Goal: Information Seeking & Learning: Learn about a topic

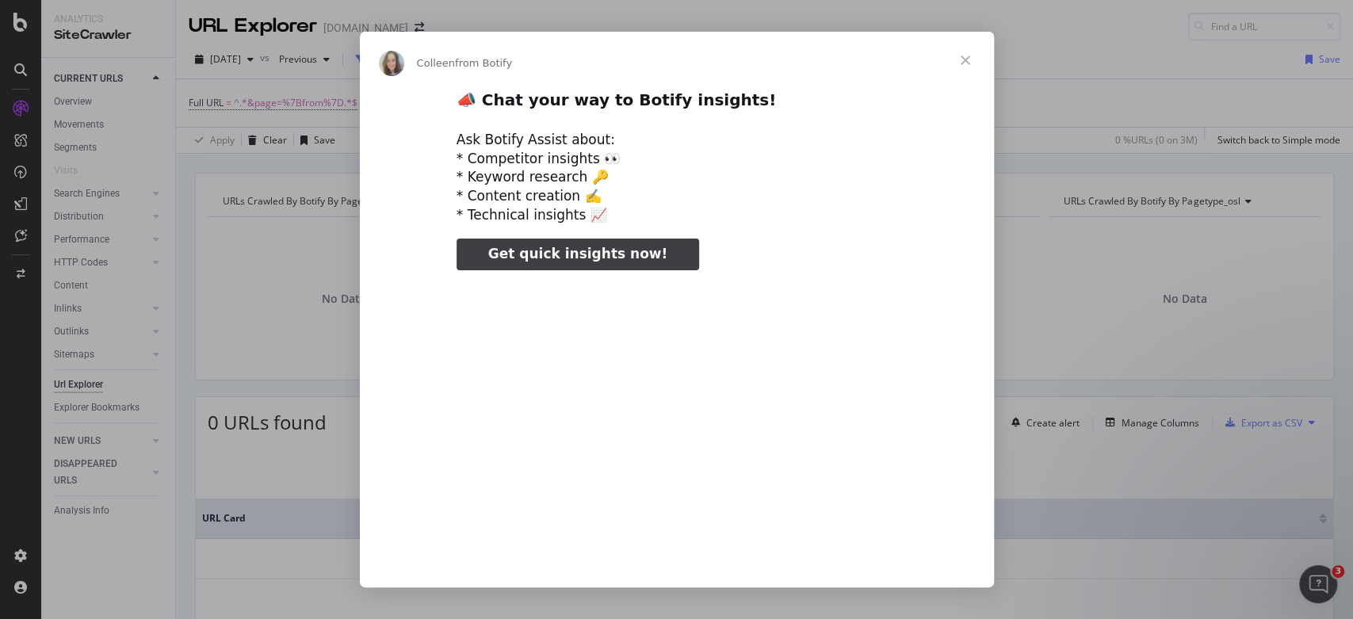
type input "52490"
click at [965, 63] on span "Close" at bounding box center [965, 60] width 57 height 57
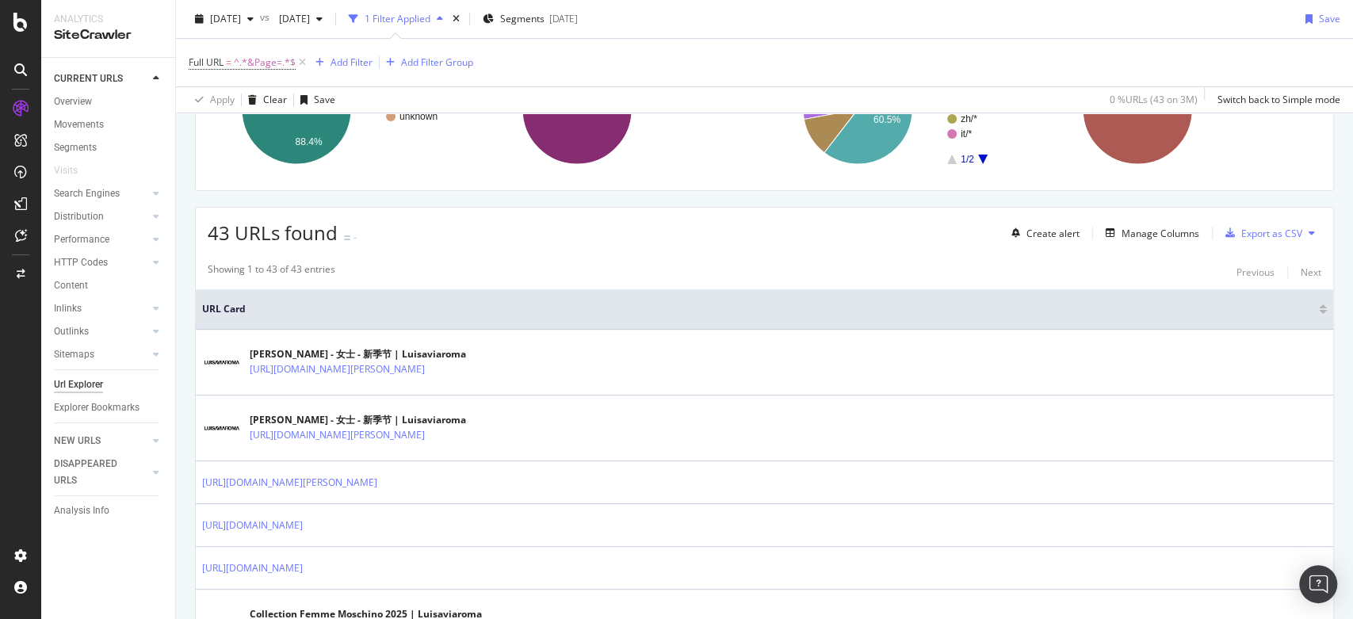
scroll to position [206, 0]
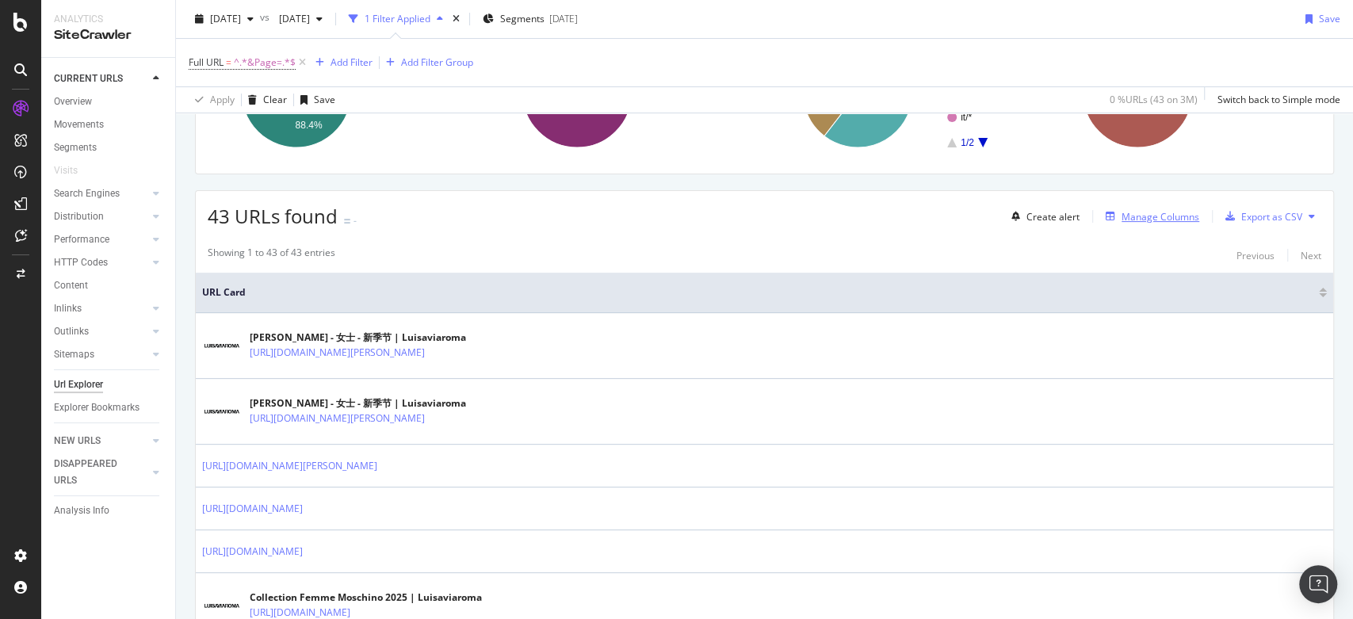
click at [1121, 210] on div "Manage Columns" at bounding box center [1160, 216] width 78 height 13
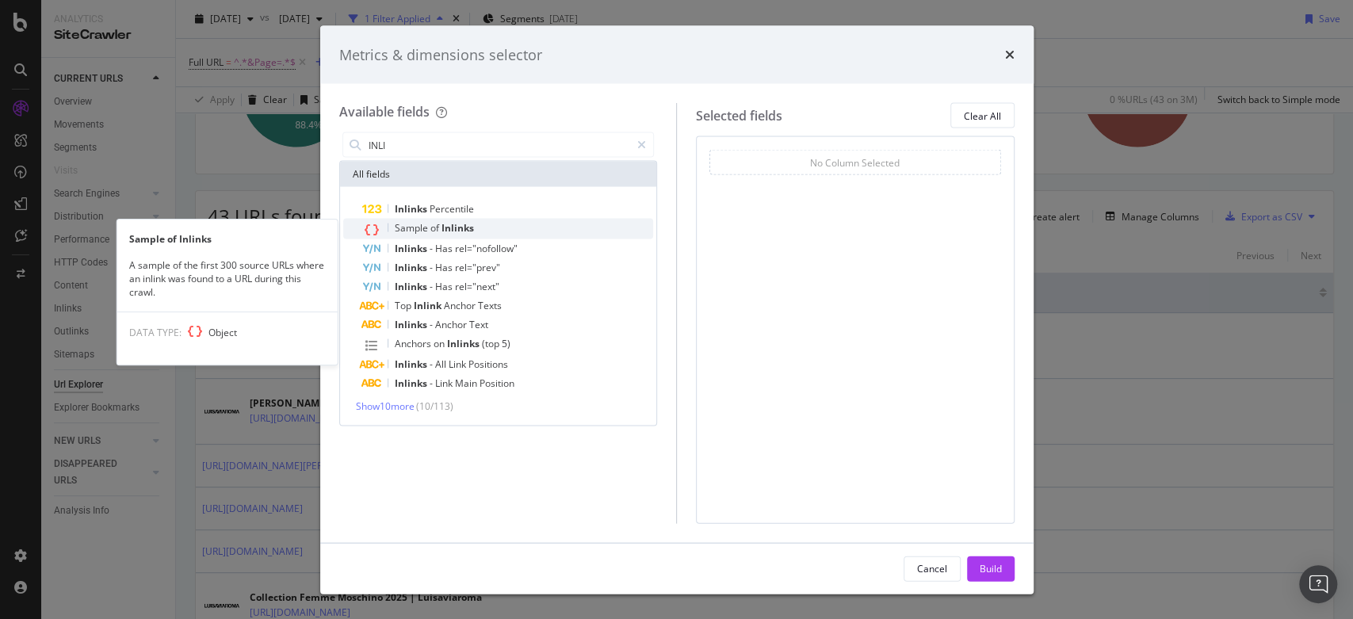
type input "INLI"
click at [412, 227] on span "Sample" at bounding box center [413, 227] width 36 height 13
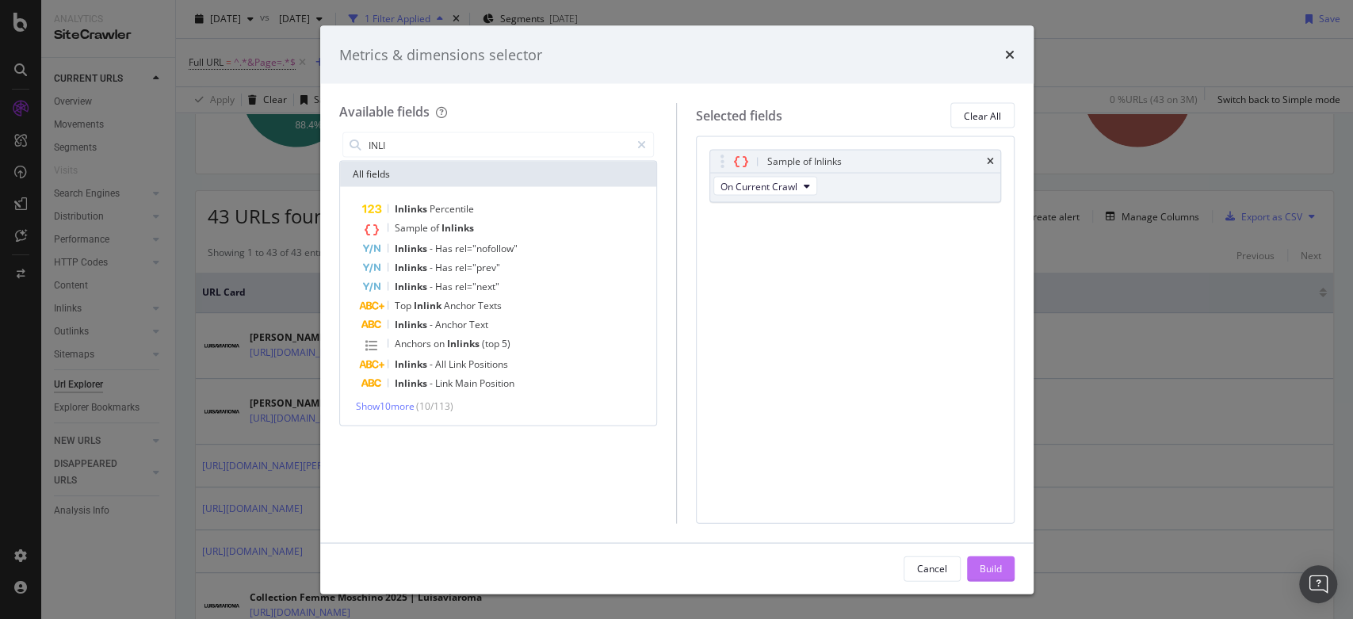
click at [995, 560] on div "Build" at bounding box center [990, 568] width 22 height 24
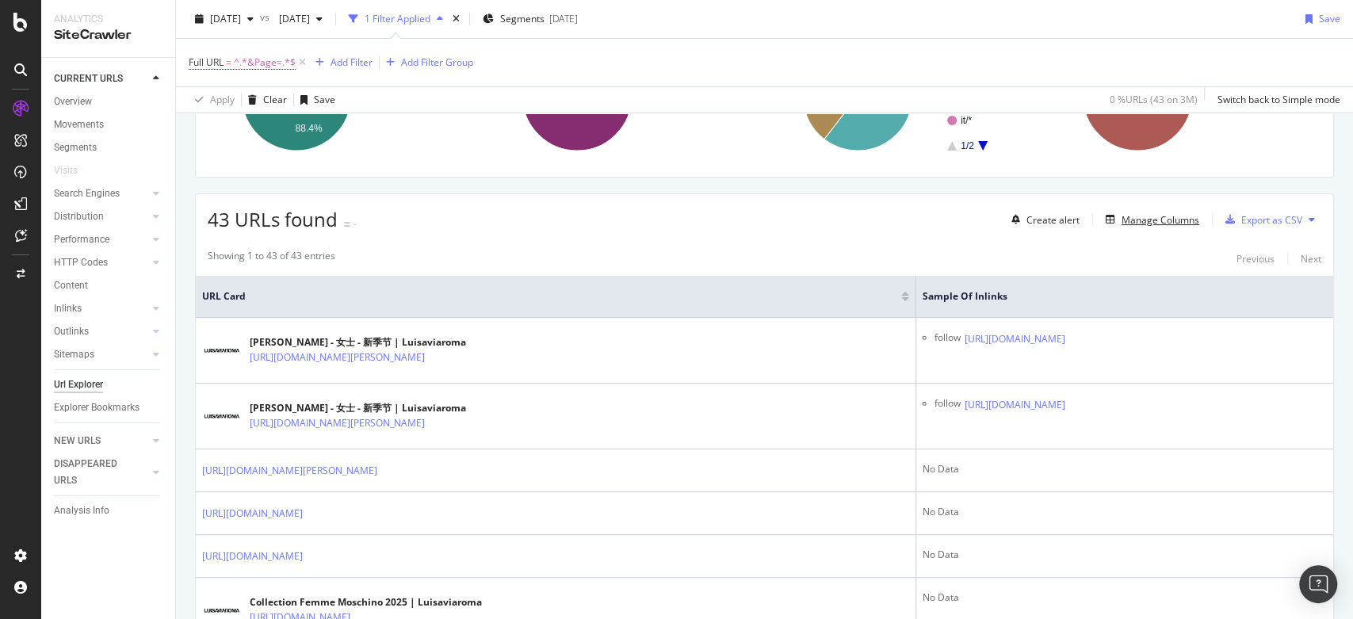
scroll to position [203, 0]
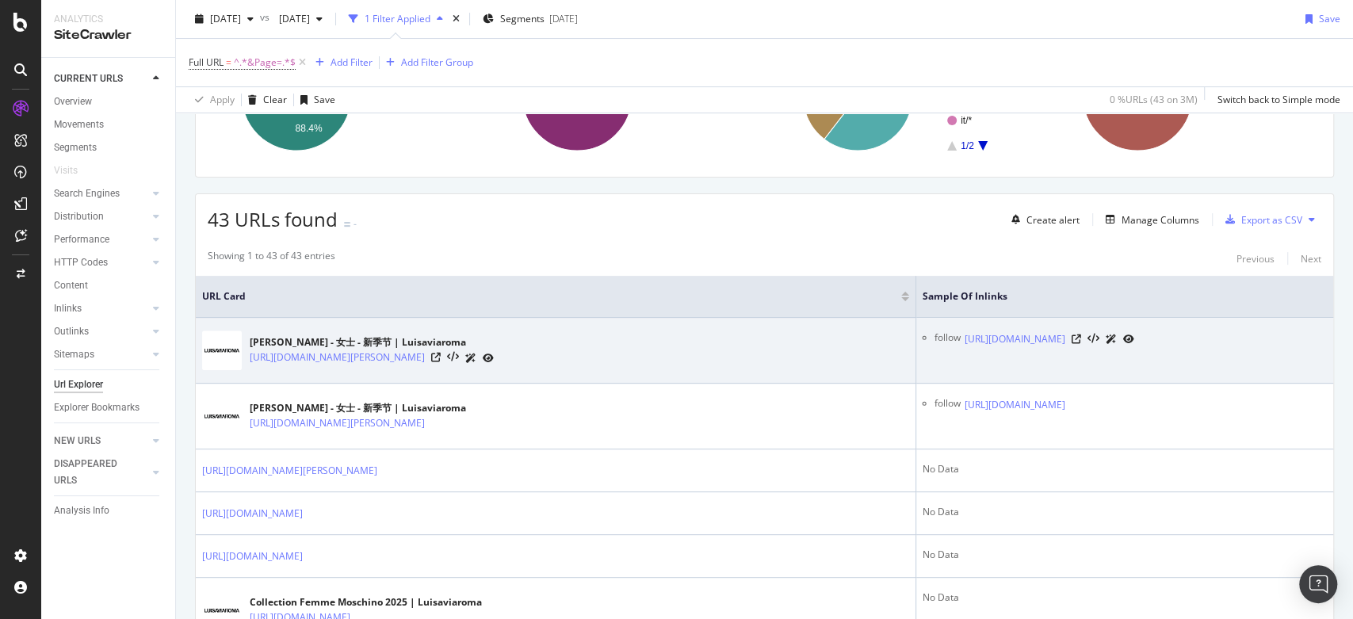
click at [1124, 330] on div "https://www.luisaviaroma.com/zh-mo/lvr-magazine/music/sofia-carson" at bounding box center [1049, 338] width 170 height 17
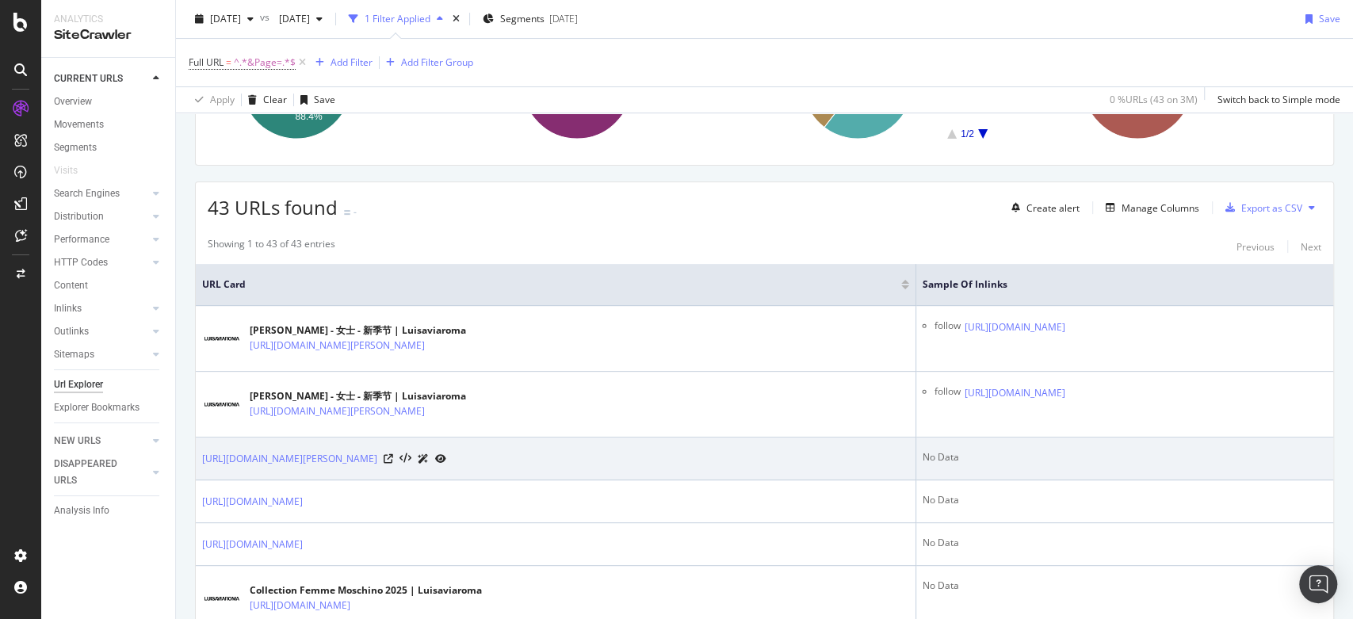
scroll to position [218, 0]
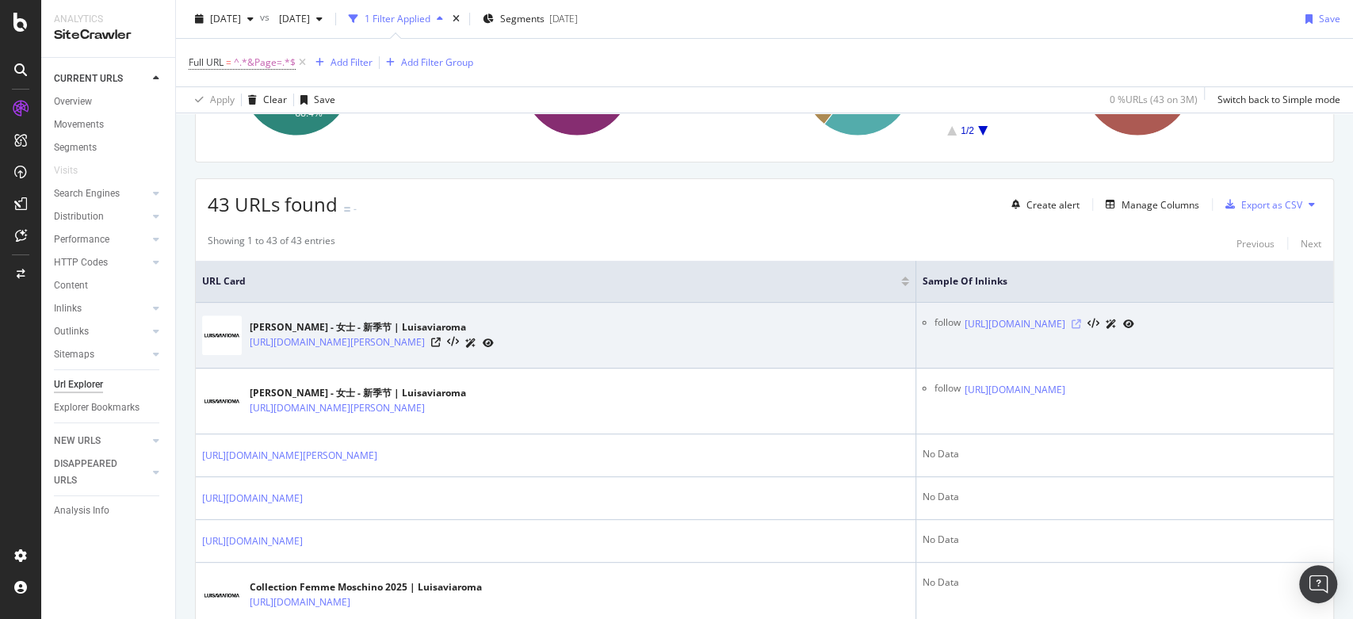
click at [1081, 319] on icon at bounding box center [1076, 324] width 10 height 10
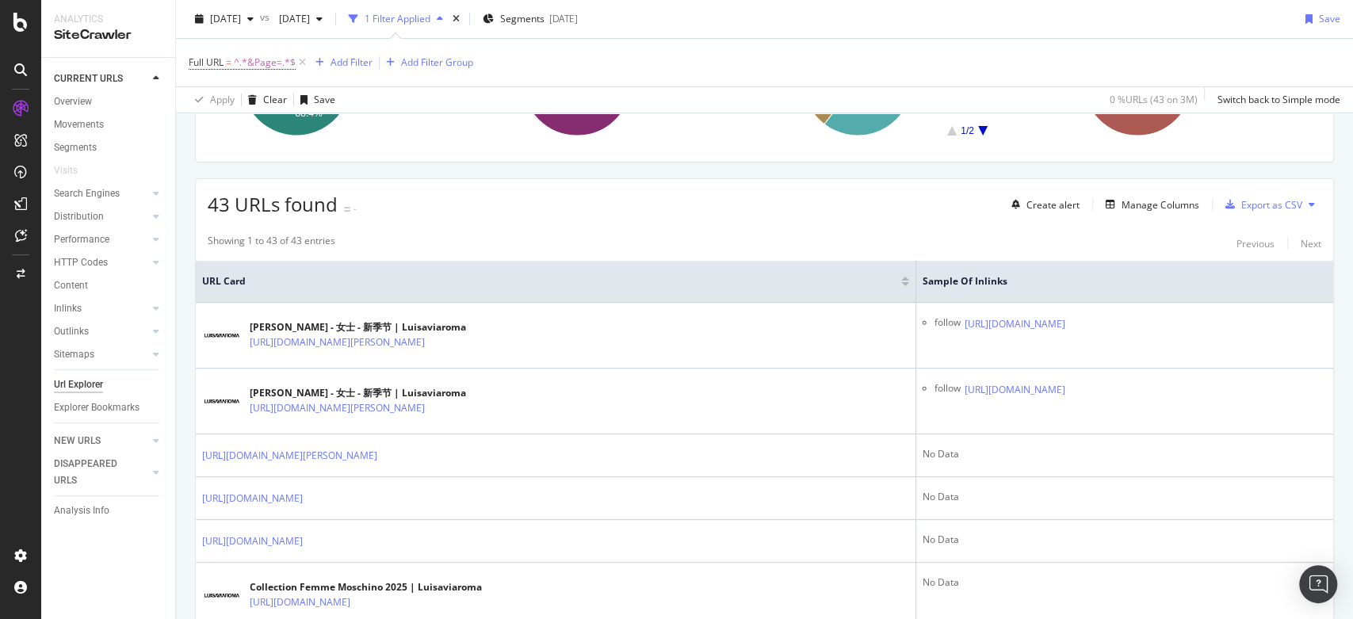
scroll to position [0, 0]
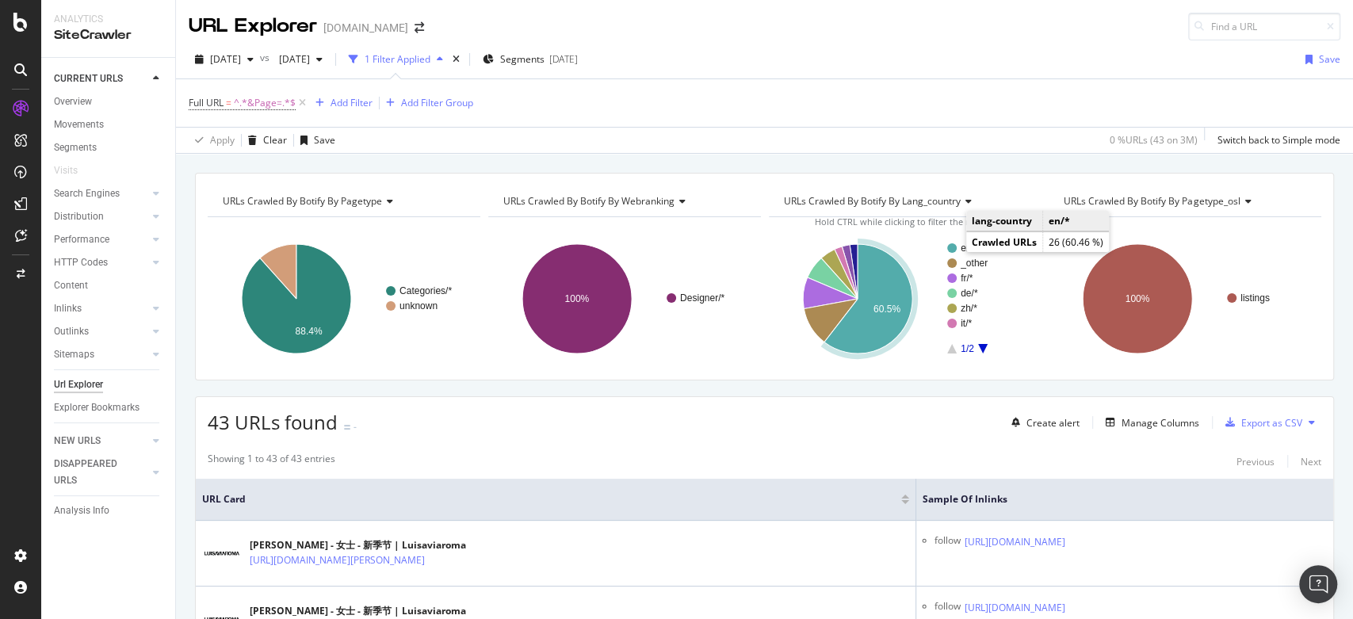
click at [947, 246] on circle "A chart." at bounding box center [952, 248] width 10 height 10
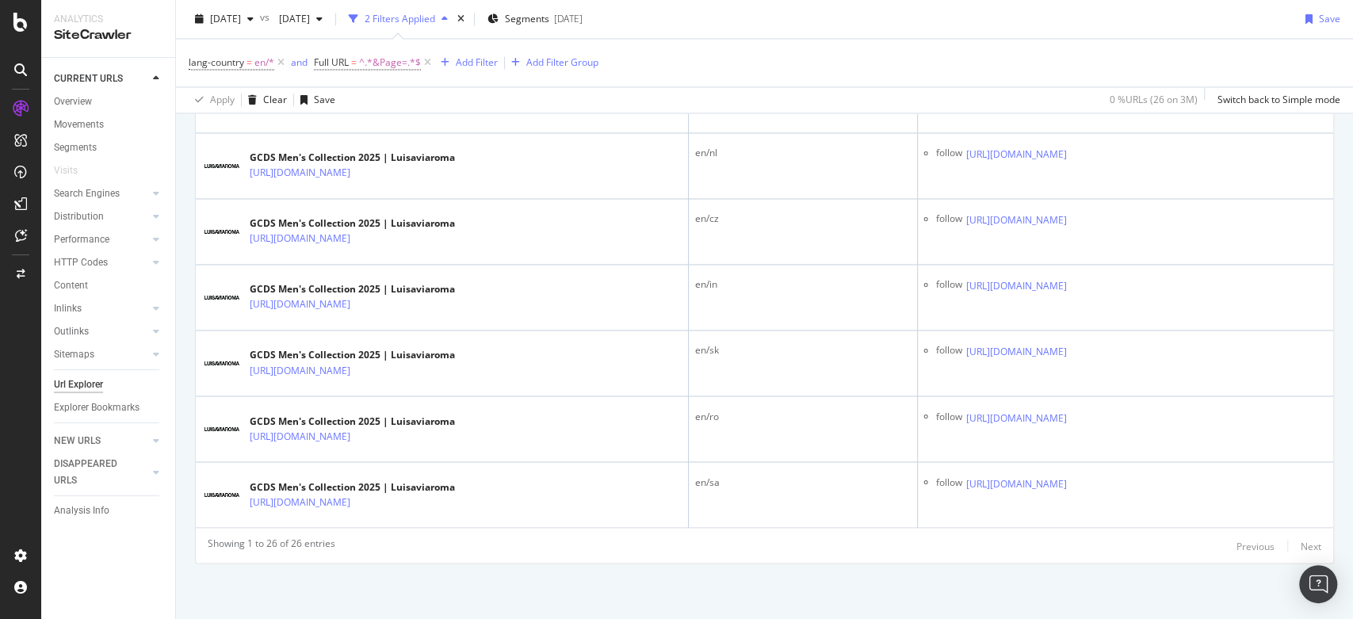
scroll to position [1684, 0]
click at [283, 63] on icon at bounding box center [280, 63] width 13 height 16
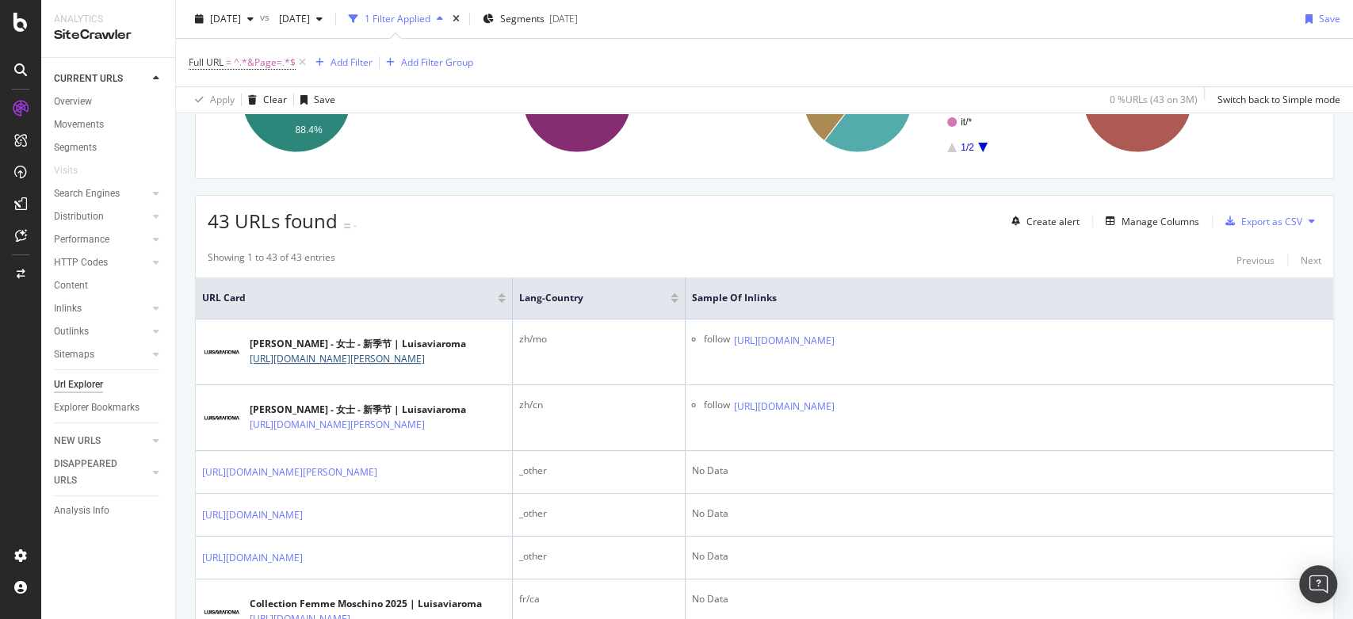
scroll to position [208, 0]
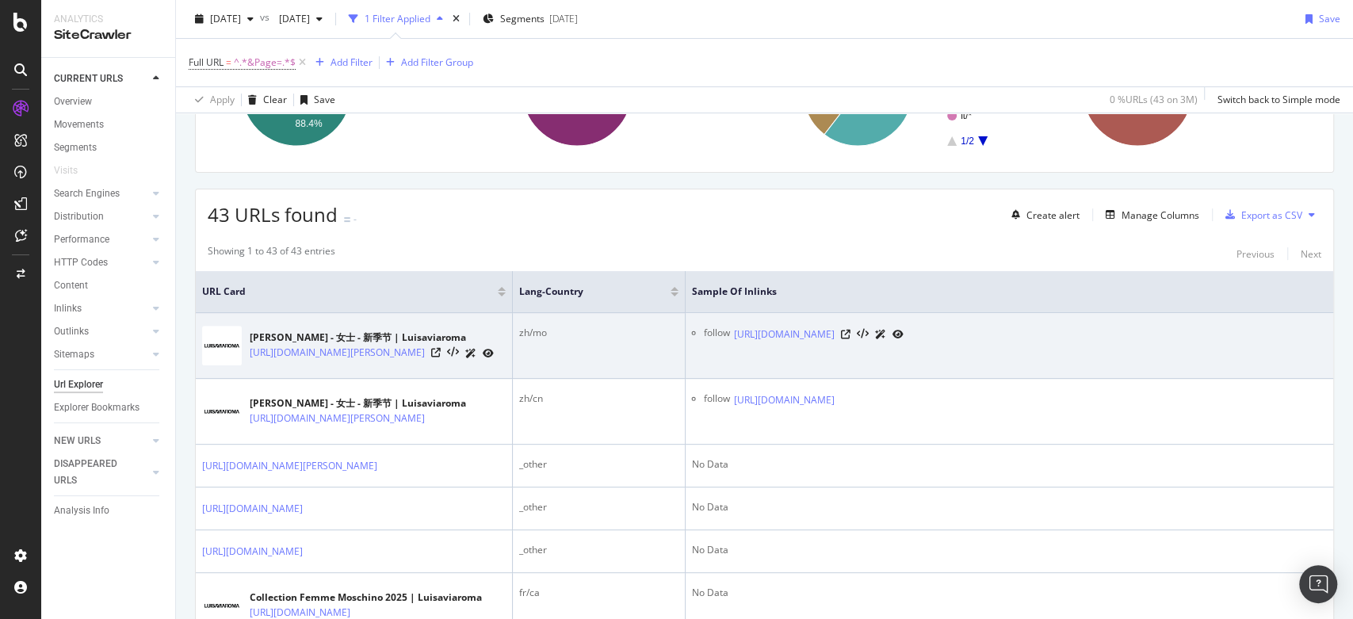
drag, startPoint x: 731, startPoint y: 334, endPoint x: 1050, endPoint y: 334, distance: 318.5
click at [1050, 334] on div "follow https://www.luisaviaroma.com/zh-mo/lvr-magazine/music/sofia-carson" at bounding box center [1015, 334] width 623 height 17
copy div "https://www.luisaviaroma.com/zh-mo/lvr-magazine/music/sofia-carson"
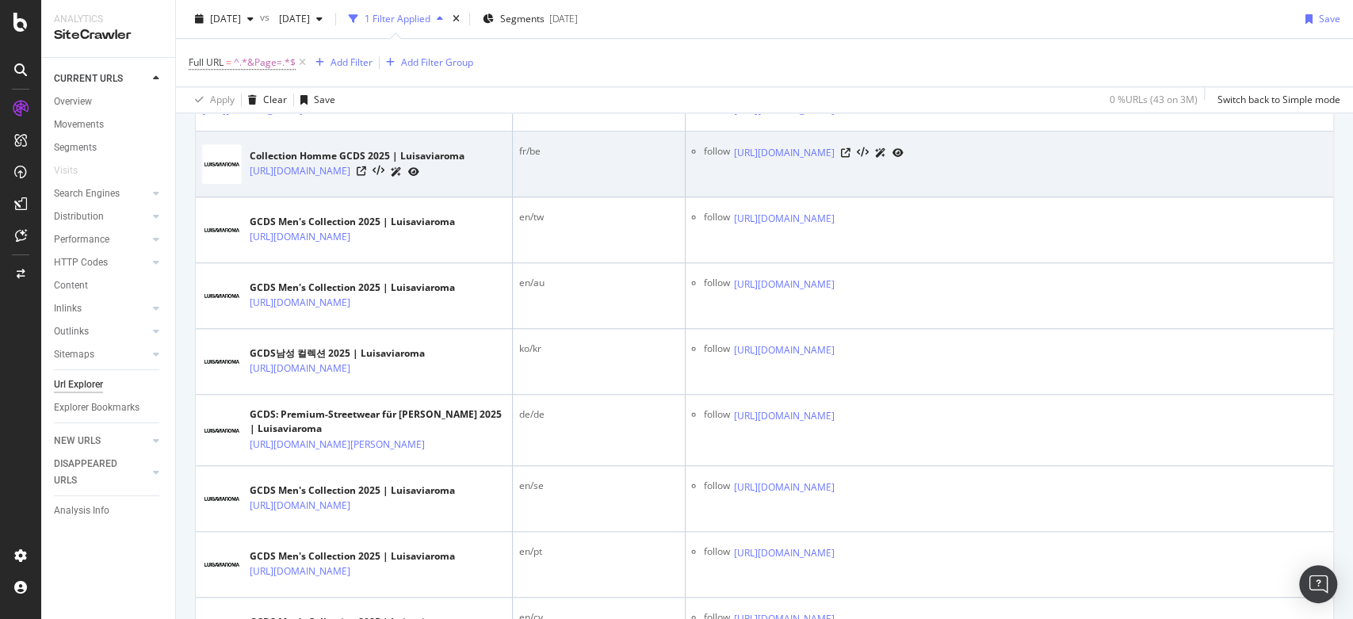
scroll to position [971, 0]
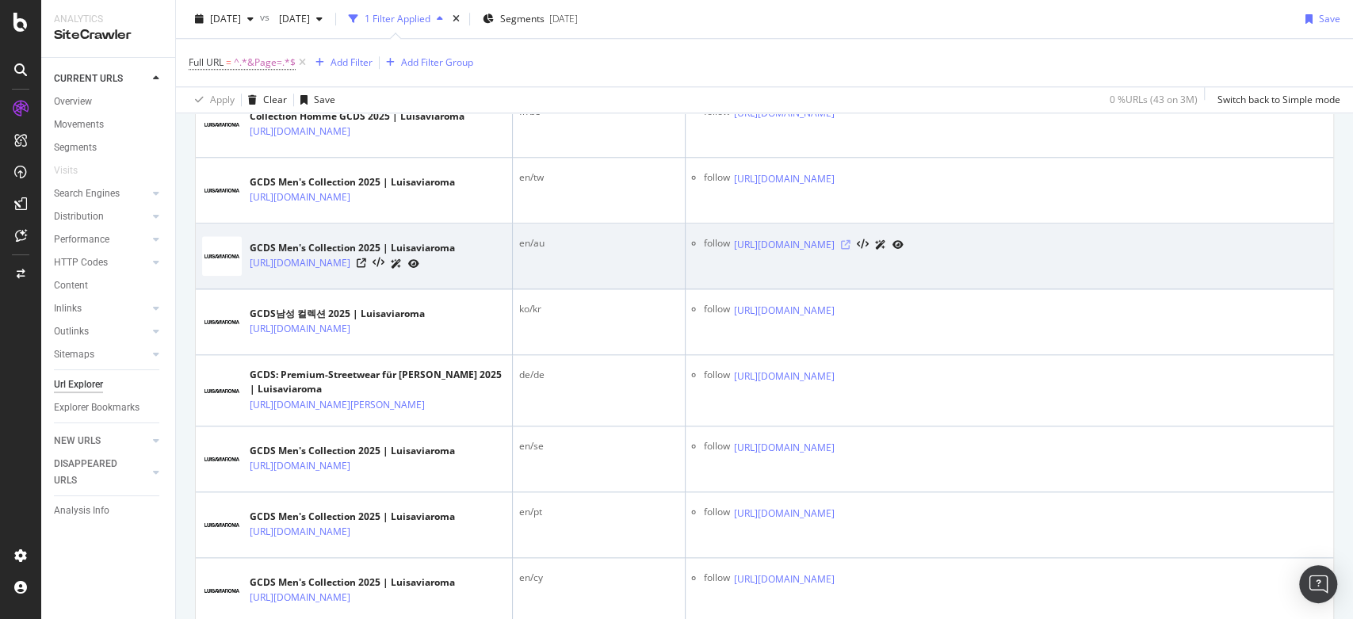
click at [850, 250] on icon at bounding box center [846, 245] width 10 height 10
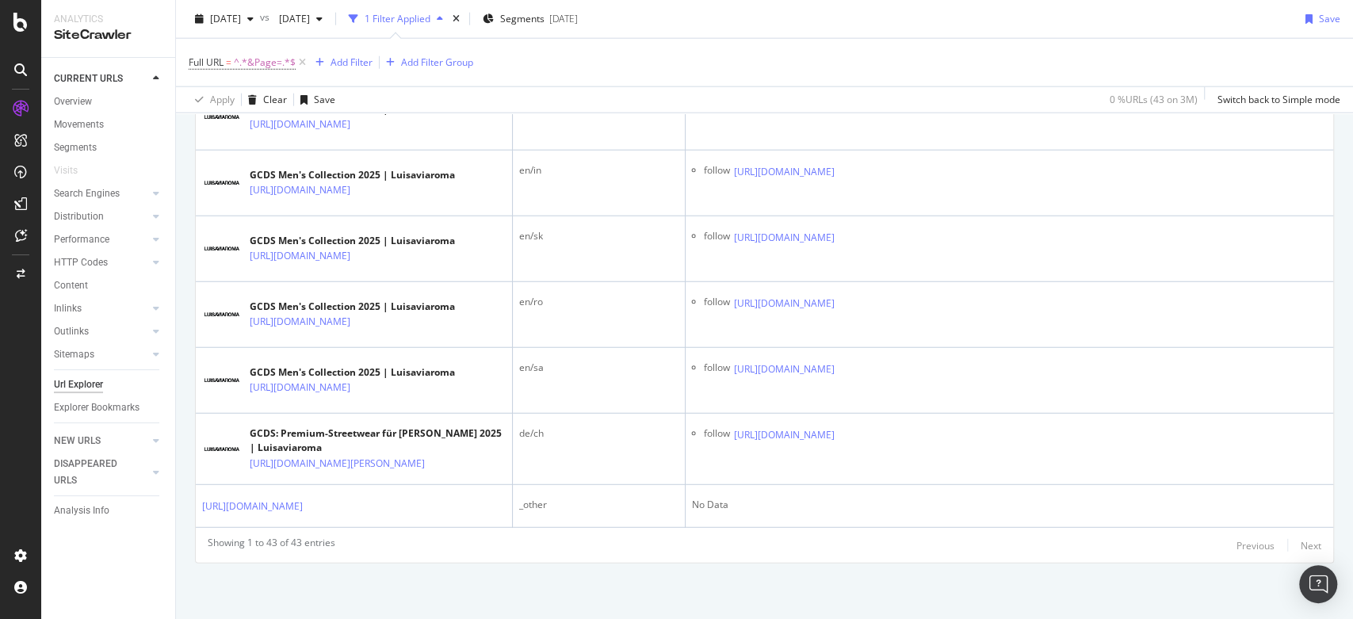
scroll to position [3079, 0]
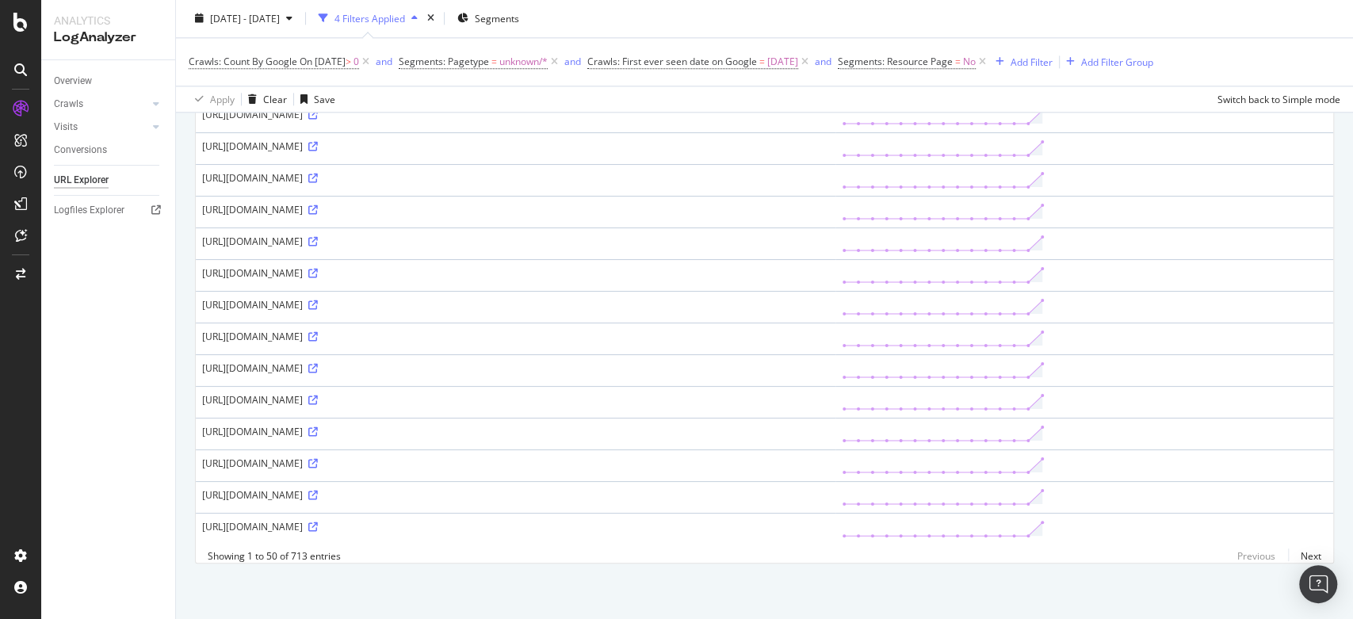
scroll to position [1380, 0]
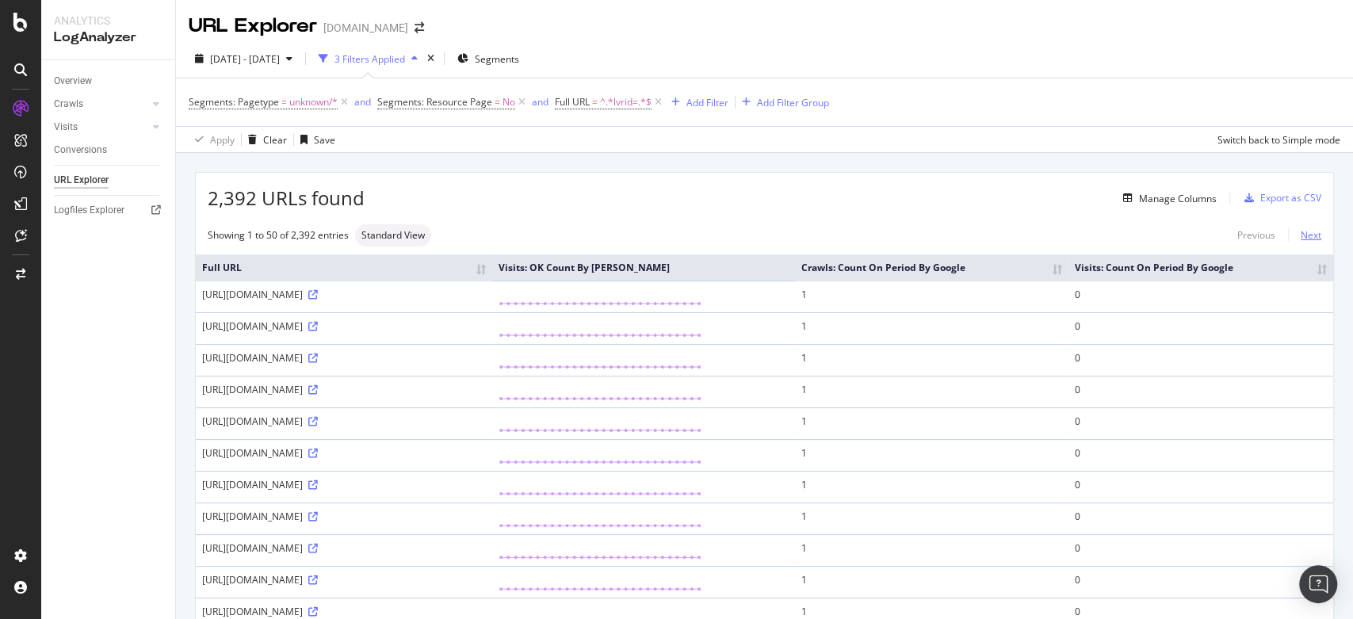
click at [1300, 225] on link "Next" at bounding box center [1304, 234] width 33 height 23
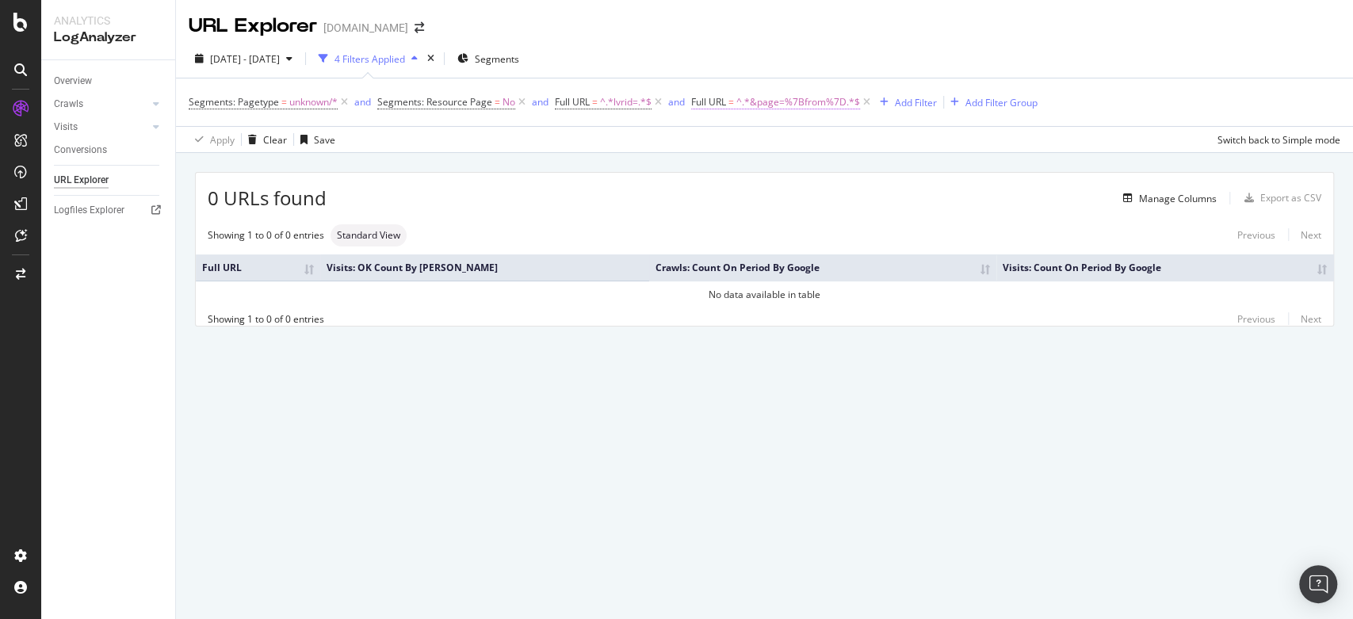
click at [723, 97] on span "Full URL" at bounding box center [708, 101] width 35 height 13
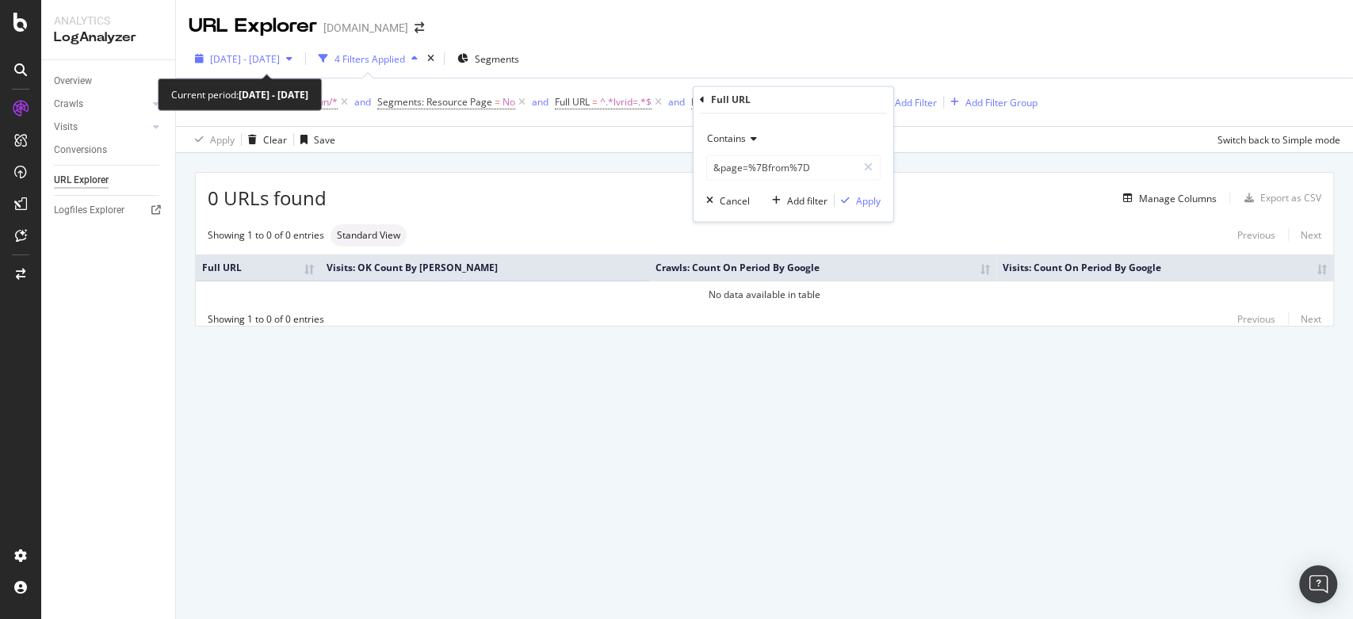
click at [288, 51] on div "2025 Aug. 24th - Sep. 20th" at bounding box center [244, 59] width 110 height 24
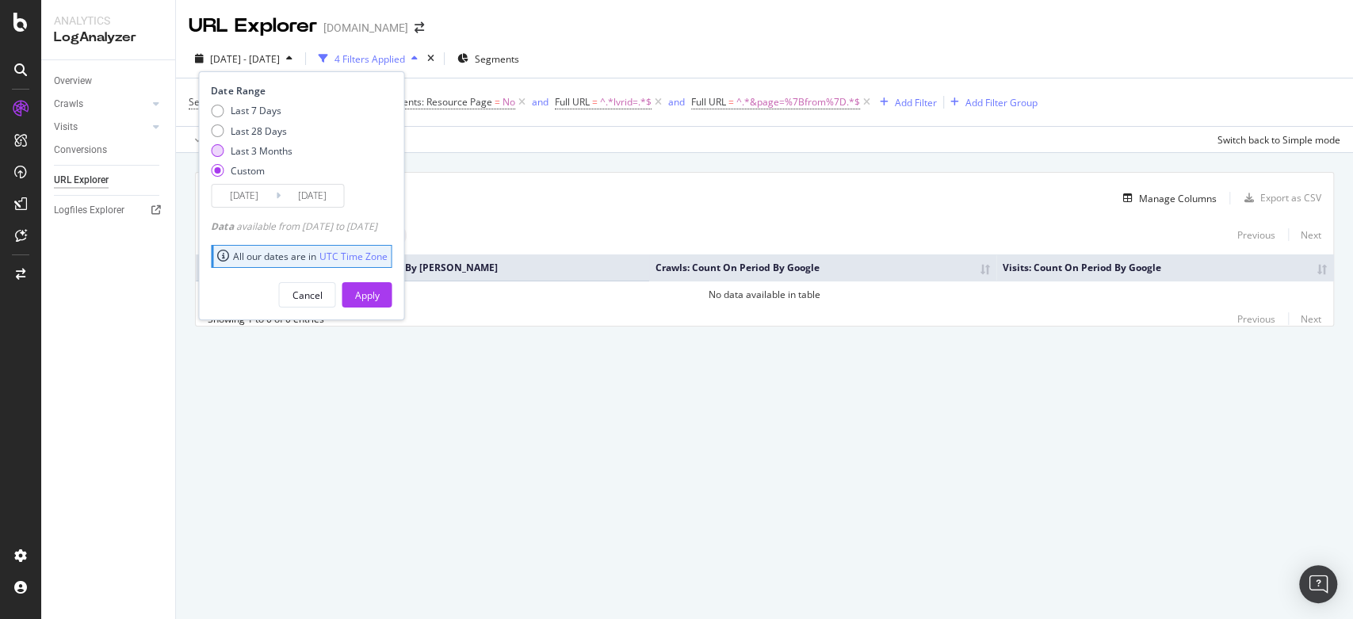
click at [254, 147] on div "Last 3 Months" at bounding box center [261, 150] width 62 height 13
type input "2025/06/24"
type input "2025/09/23"
click at [379, 296] on div "Apply" at bounding box center [366, 294] width 25 height 13
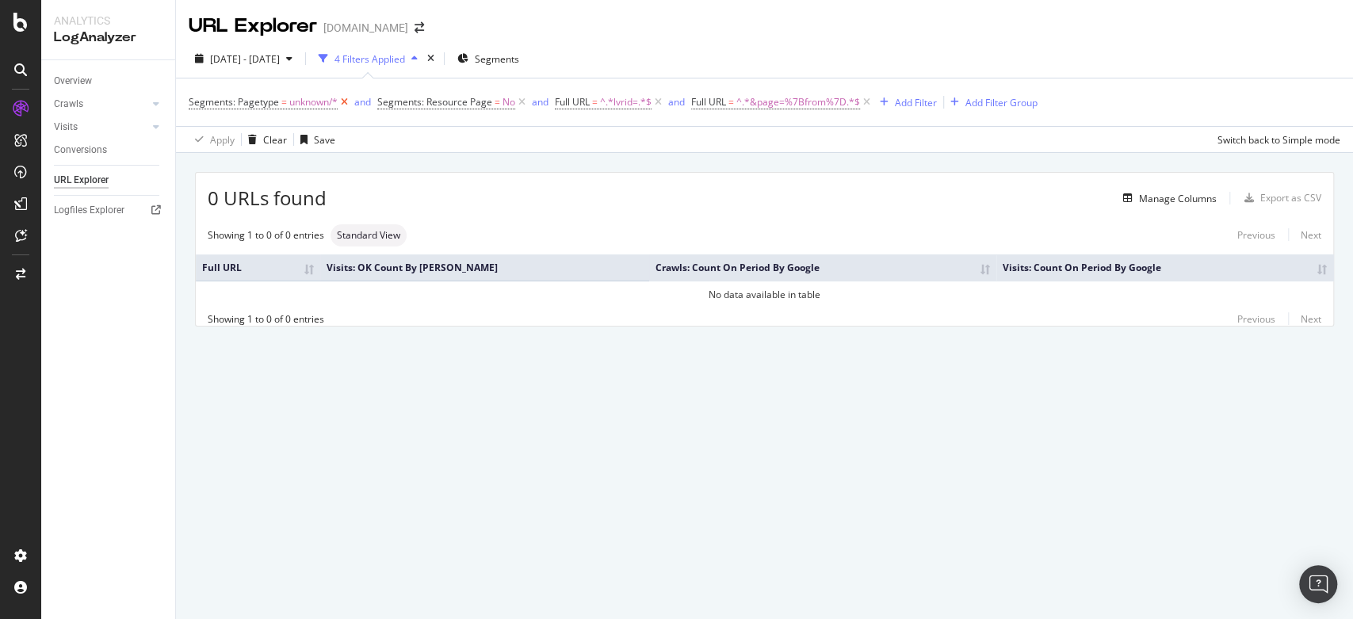
click at [348, 97] on icon at bounding box center [344, 102] width 13 height 16
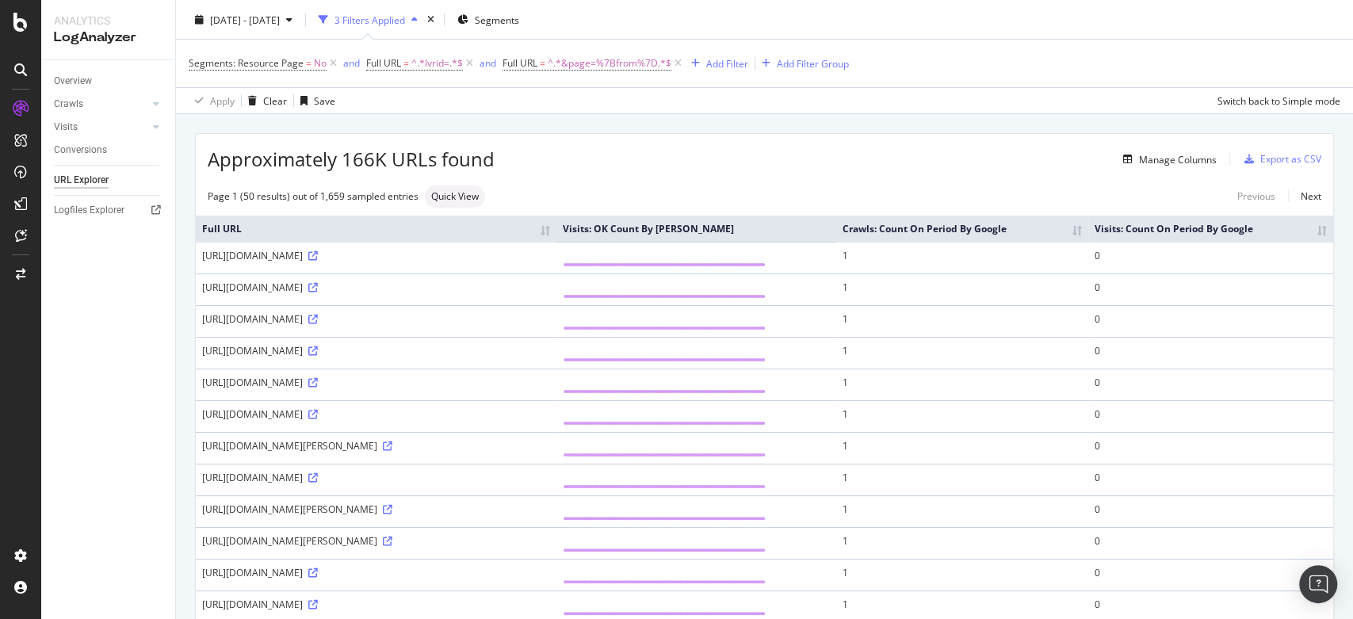
scroll to position [40, 0]
drag, startPoint x: 203, startPoint y: 299, endPoint x: 731, endPoint y: 311, distance: 528.7
click at [556, 303] on td "https://www.luisaviaroma.com/de-at/shop/baby-jungen/moschino/kleidung?lvrid=_gb…" at bounding box center [376, 288] width 361 height 32
copy div "https://www.luisaviaroma.com/de-at/shop/baby-jungen/moschino/kleidung?lvrid=_gb…"
click at [608, 162] on div "Manage Columns" at bounding box center [855, 157] width 722 height 19
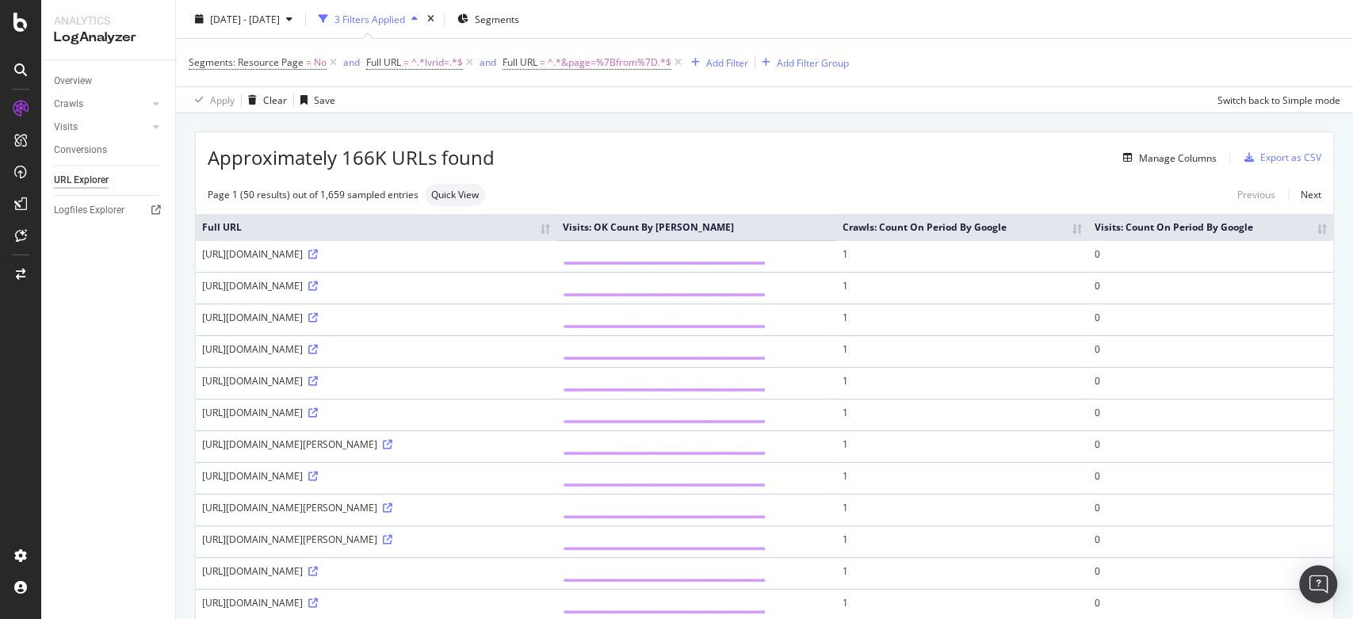
scroll to position [0, 0]
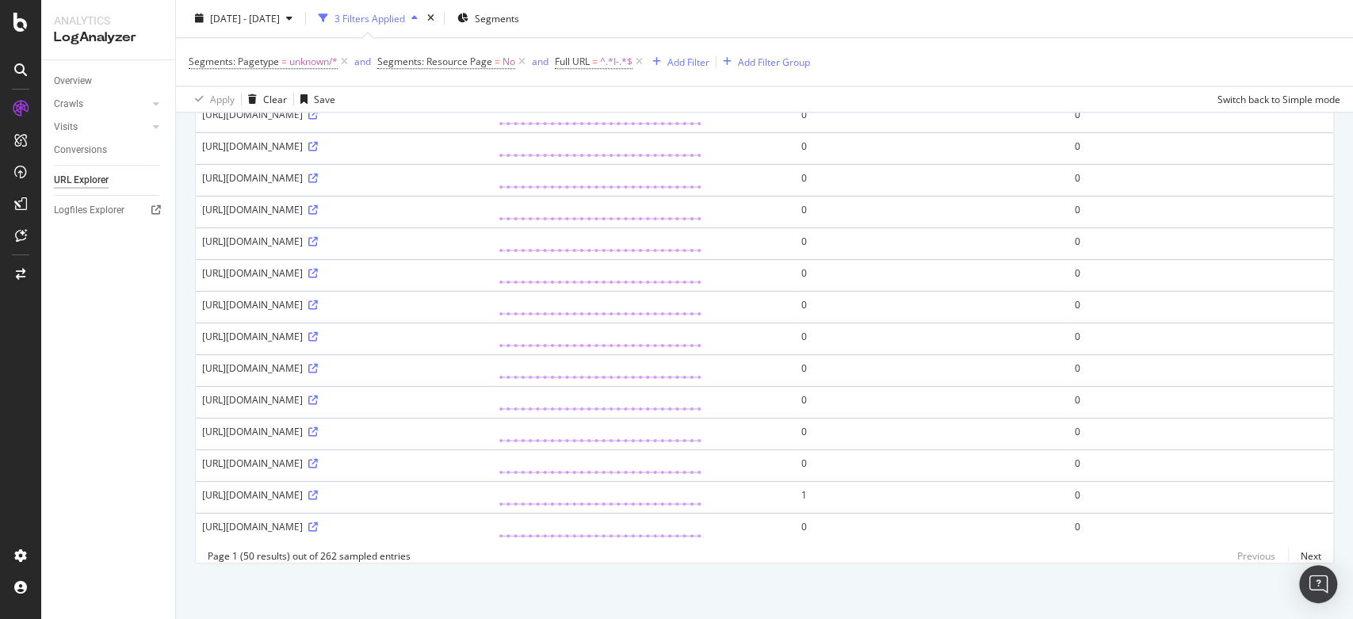
scroll to position [1380, 0]
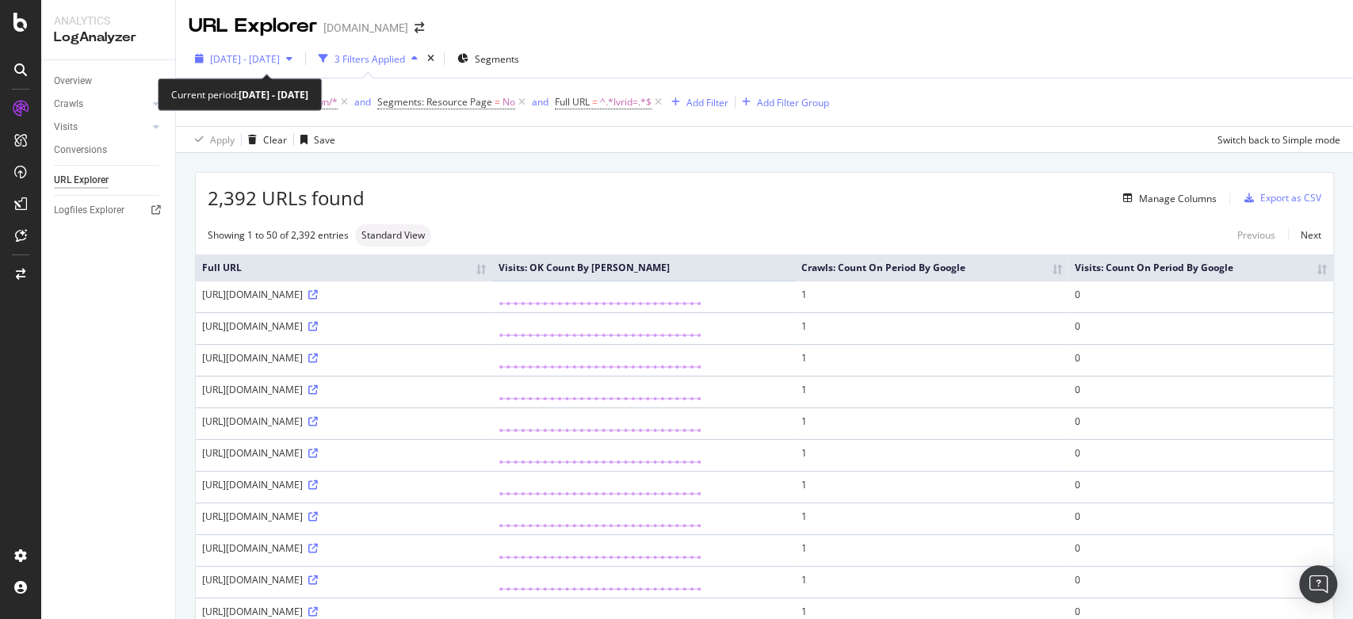
click at [280, 61] on span "[DATE] - [DATE]" at bounding box center [245, 58] width 70 height 13
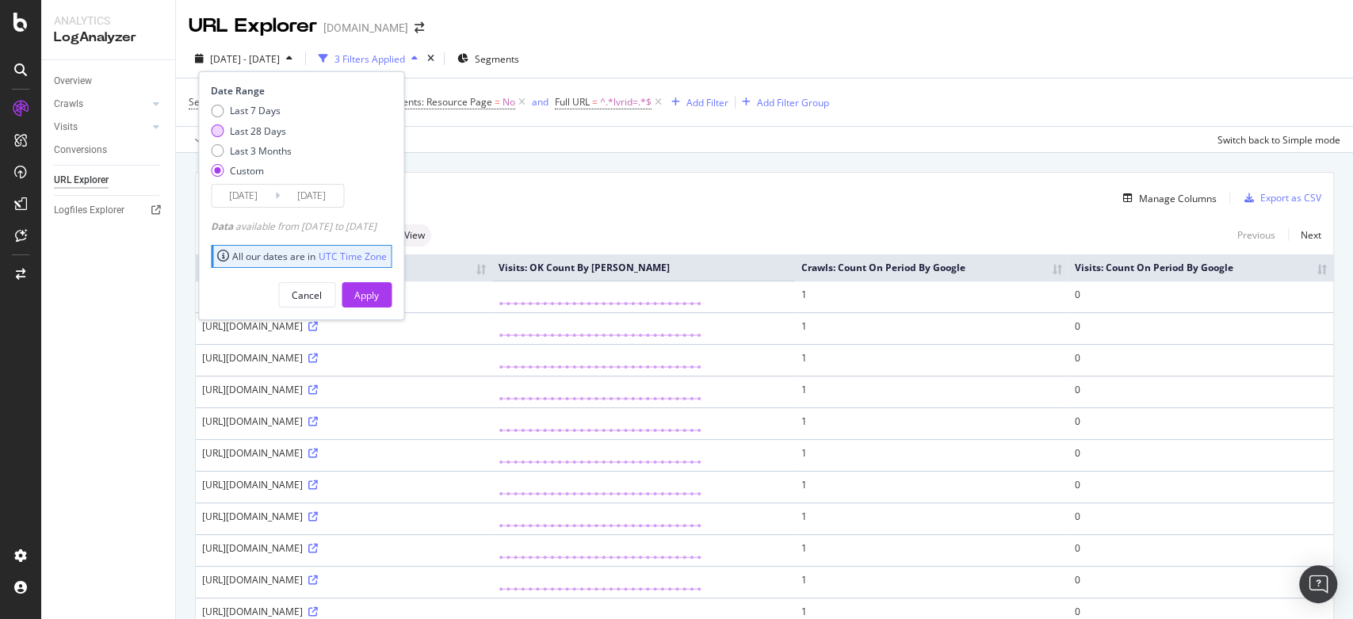
click at [258, 126] on div "Last 28 Days" at bounding box center [258, 130] width 56 height 13
type input "[DATE]"
click at [379, 289] on div "Apply" at bounding box center [366, 294] width 25 height 13
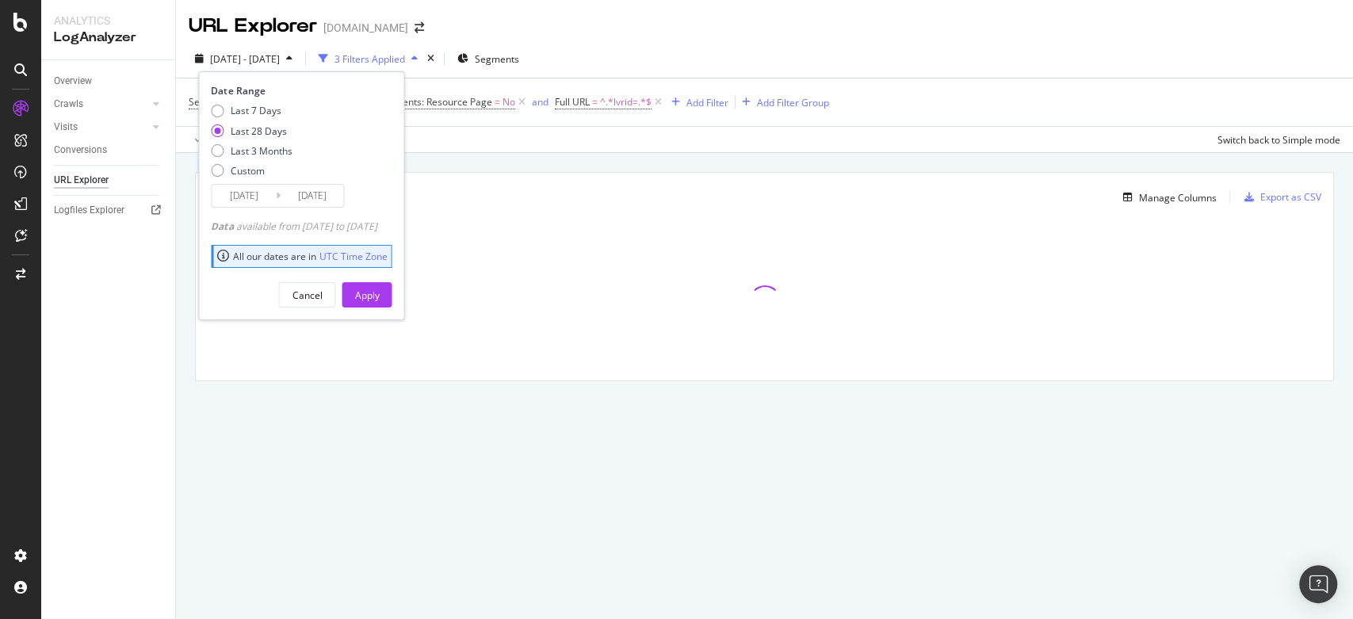
type input "[DATE]"
click at [249, 151] on div "Last 3 Months" at bounding box center [261, 150] width 62 height 13
type input "2025/06/24"
click at [391, 296] on button "Apply" at bounding box center [367, 294] width 50 height 25
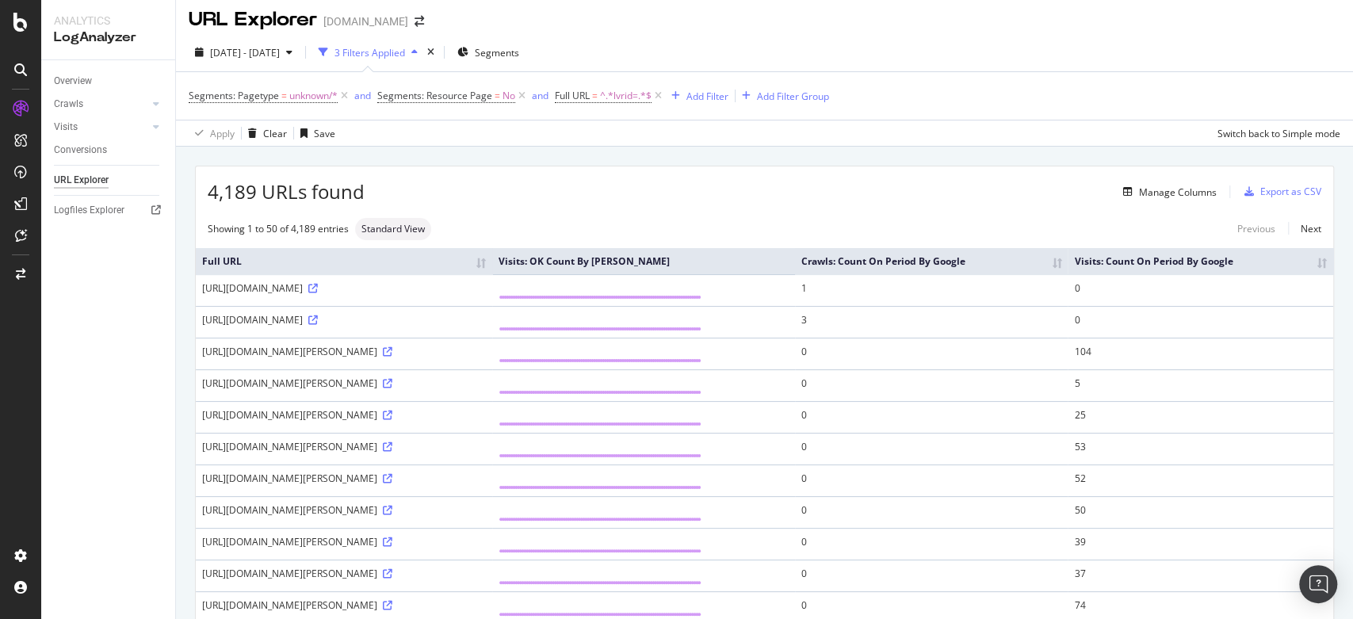
scroll to position [7, 0]
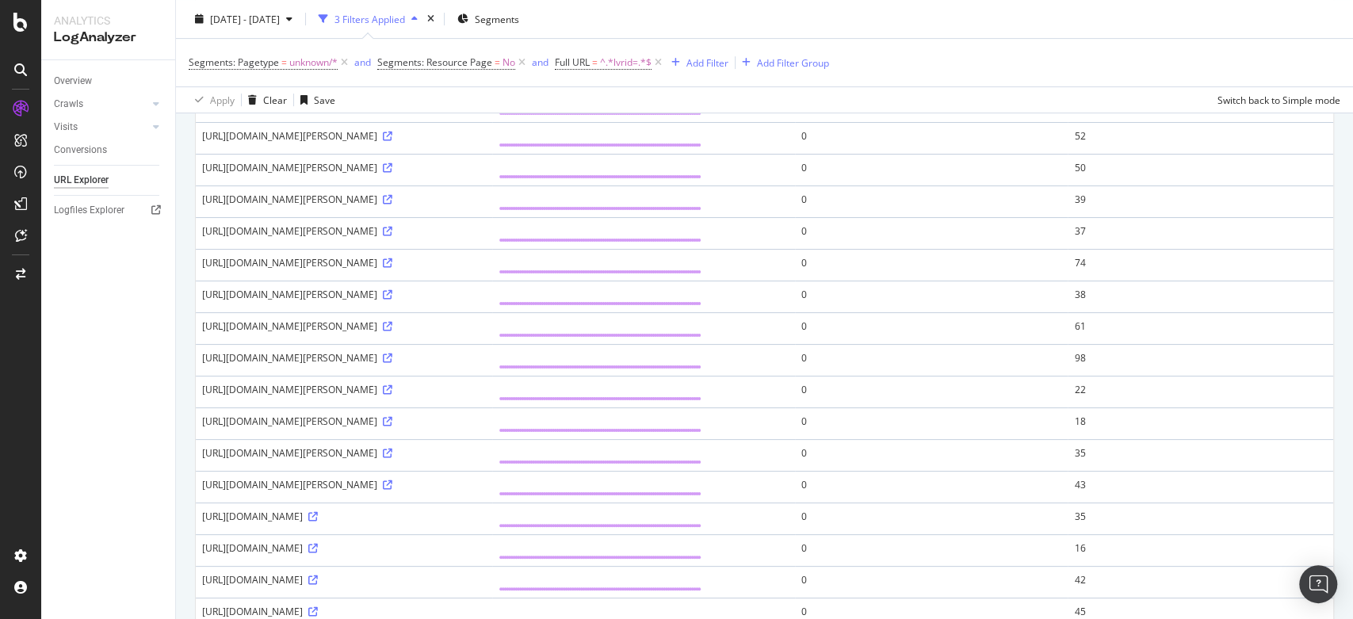
scroll to position [0, 0]
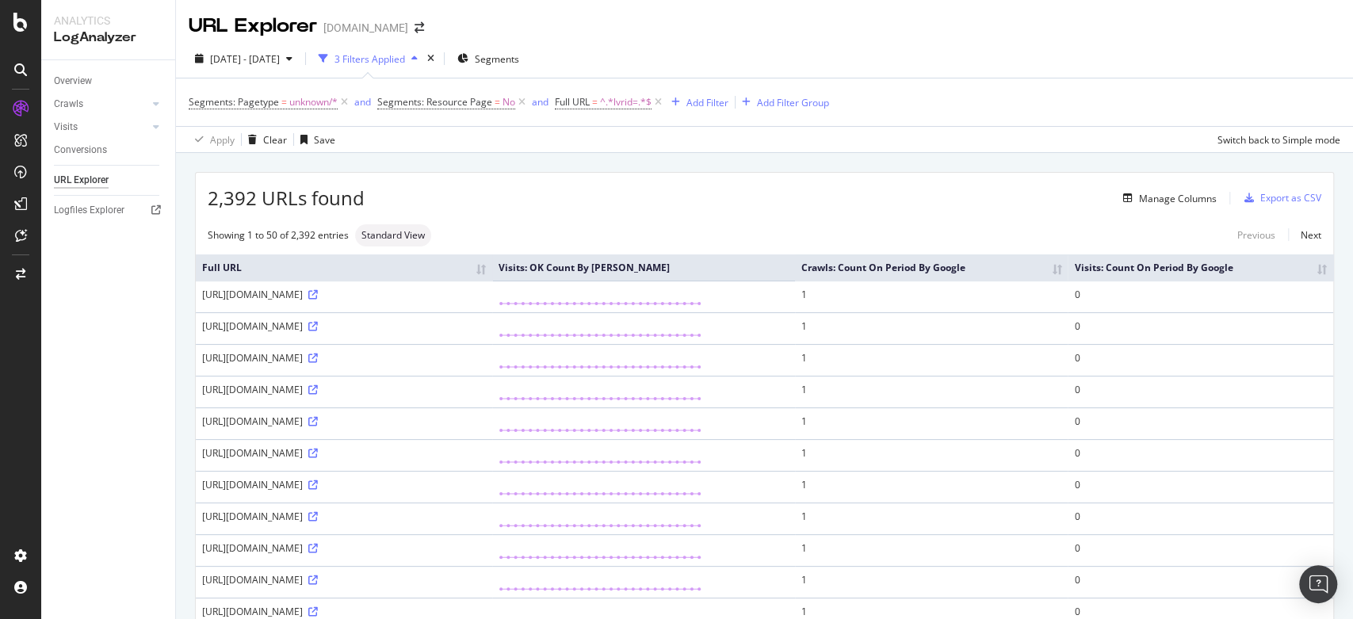
click at [569, 238] on div "Showing 1 to 50 of 2,392 entries Standard View Previous Next" at bounding box center [764, 235] width 1137 height 22
click at [1158, 195] on div "Manage Columns" at bounding box center [1178, 198] width 78 height 13
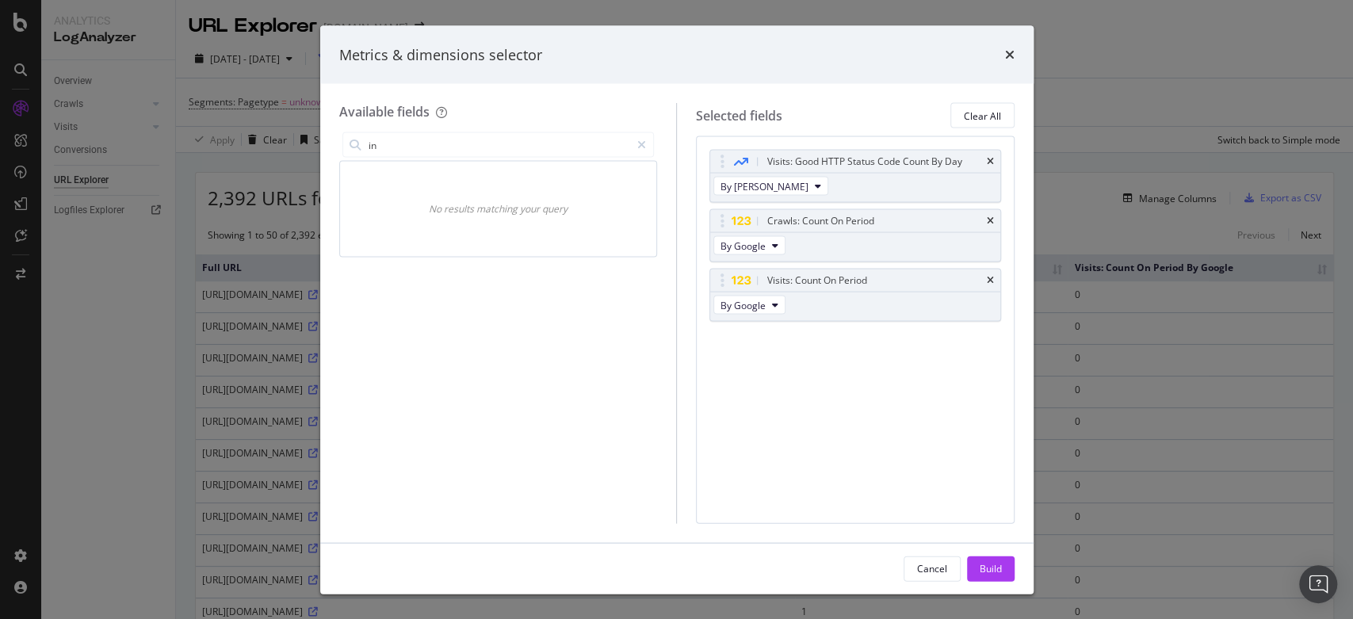
type input "i"
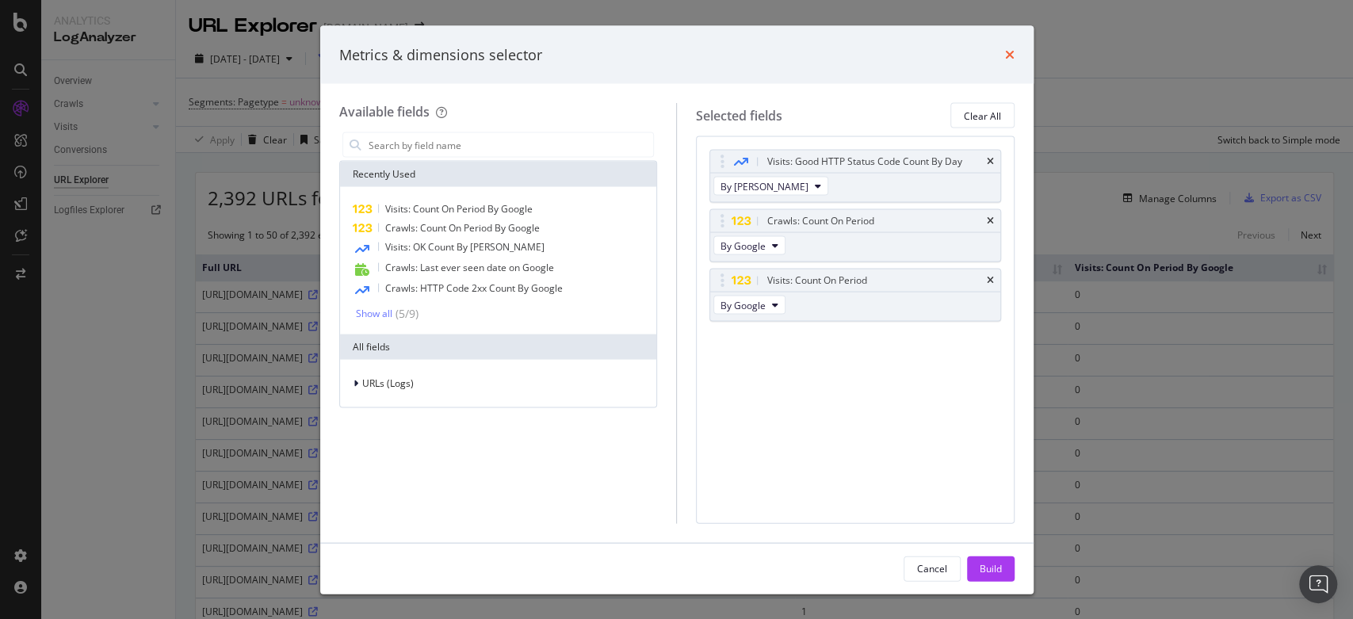
click at [1009, 49] on icon "times" at bounding box center [1010, 54] width 10 height 13
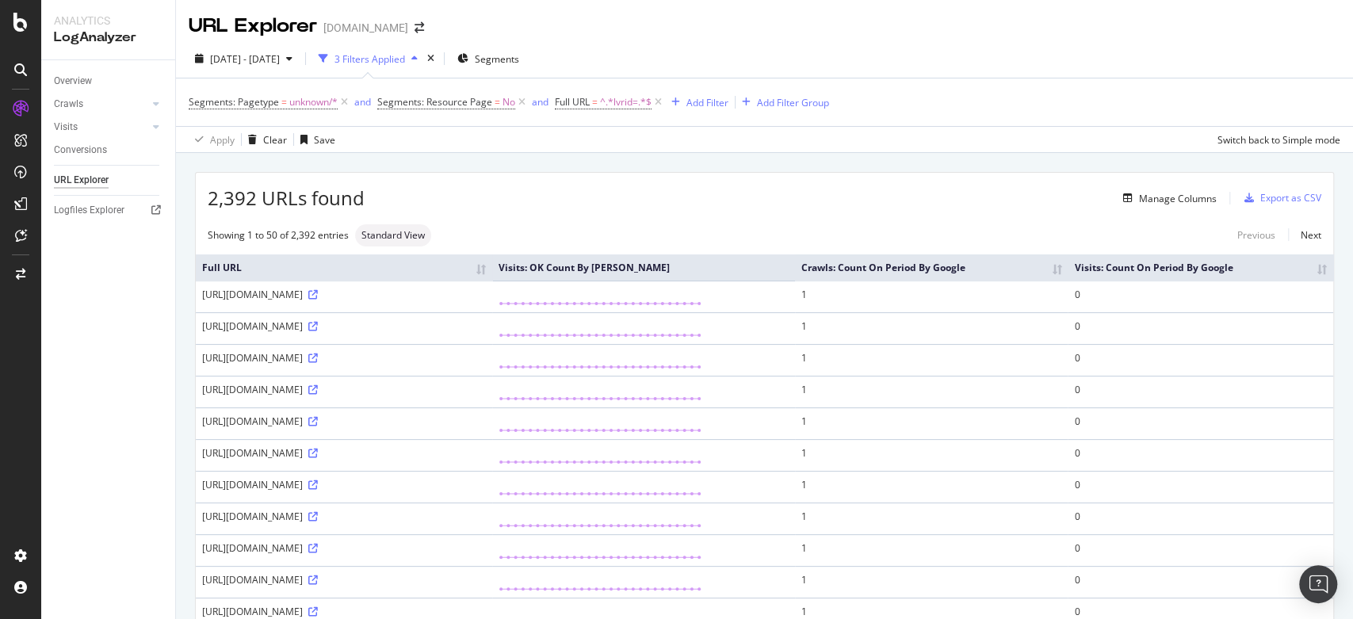
drag, startPoint x: 197, startPoint y: 391, endPoint x: 492, endPoint y: 385, distance: 295.6
click at [492, 385] on td "https://www.luisaviaroma.com/66I-1JN007?ColorId=MjY1&lvrid=_p" at bounding box center [344, 392] width 296 height 32
copy div "https://www.luisaviaroma.com/66I-1JN007?ColorId=MjY1&lvrid=_p"
click at [603, 192] on div "Manage Columns" at bounding box center [790, 198] width 852 height 19
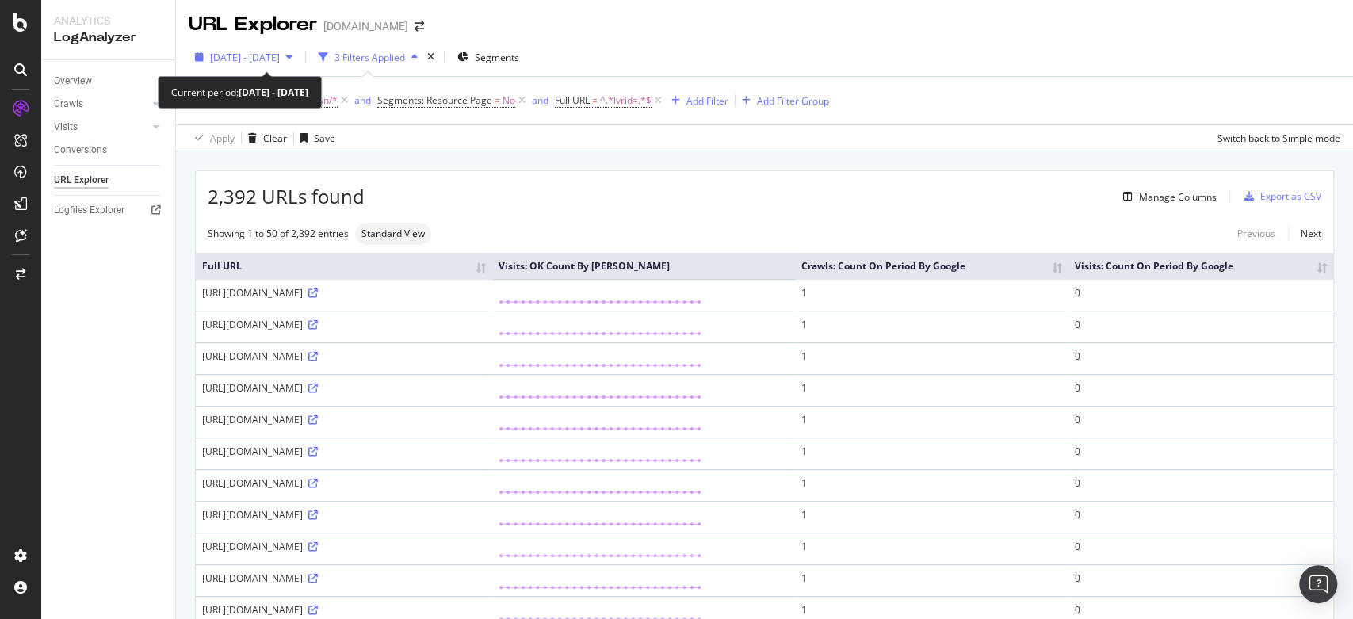
click at [299, 55] on div "button" at bounding box center [289, 57] width 19 height 10
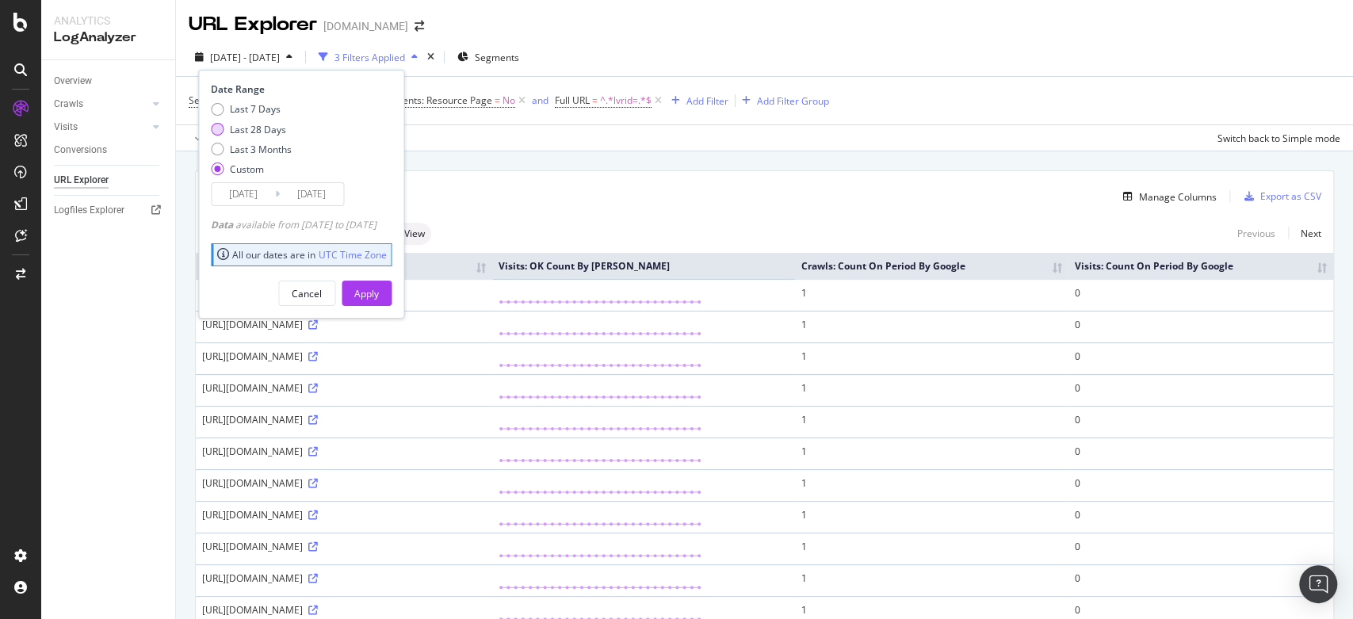
click at [259, 128] on div "Last 28 Days" at bounding box center [258, 129] width 56 height 13
type input "2025/08/27"
type input "2025/09/23"
click at [501, 182] on div "2,392 URLs found Manage Columns Export as CSV" at bounding box center [764, 190] width 1137 height 39
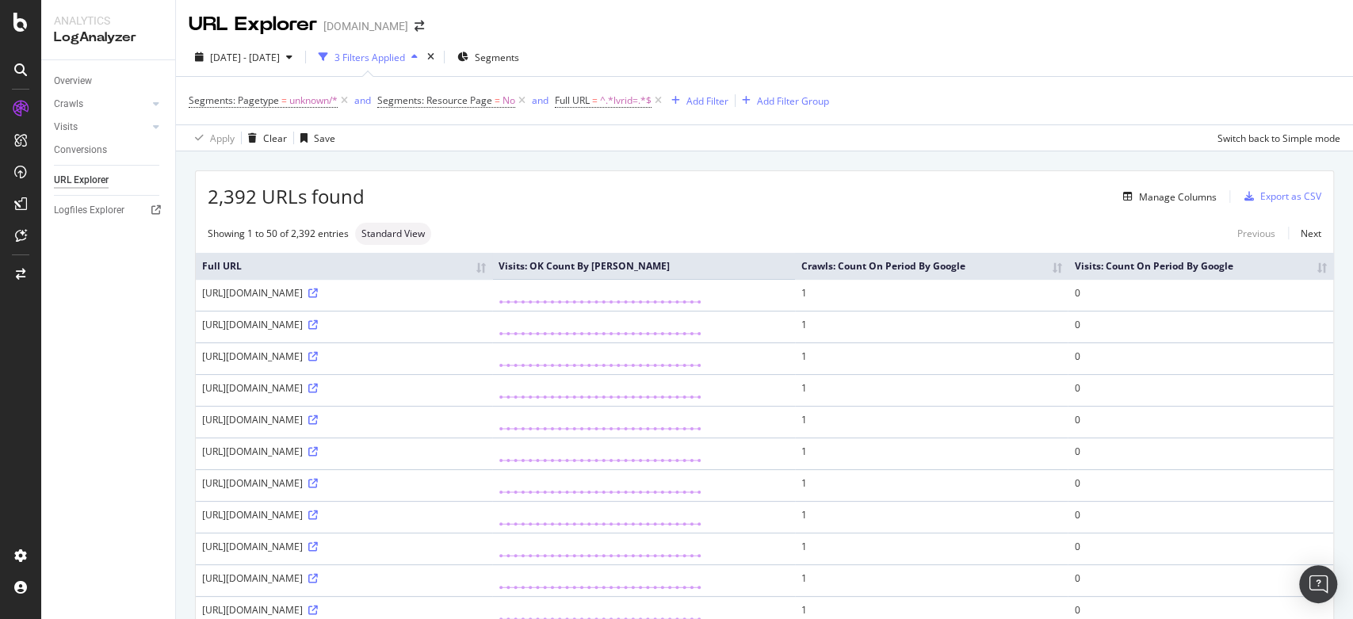
drag, startPoint x: 493, startPoint y: 387, endPoint x: 194, endPoint y: 398, distance: 298.9
copy table "Full URL Visits: OK Count By Bing Crawls: Count On Period By Google Visits: Cou…"
click at [506, 181] on div "2,392 URLs found Manage Columns Export as CSV" at bounding box center [764, 190] width 1137 height 39
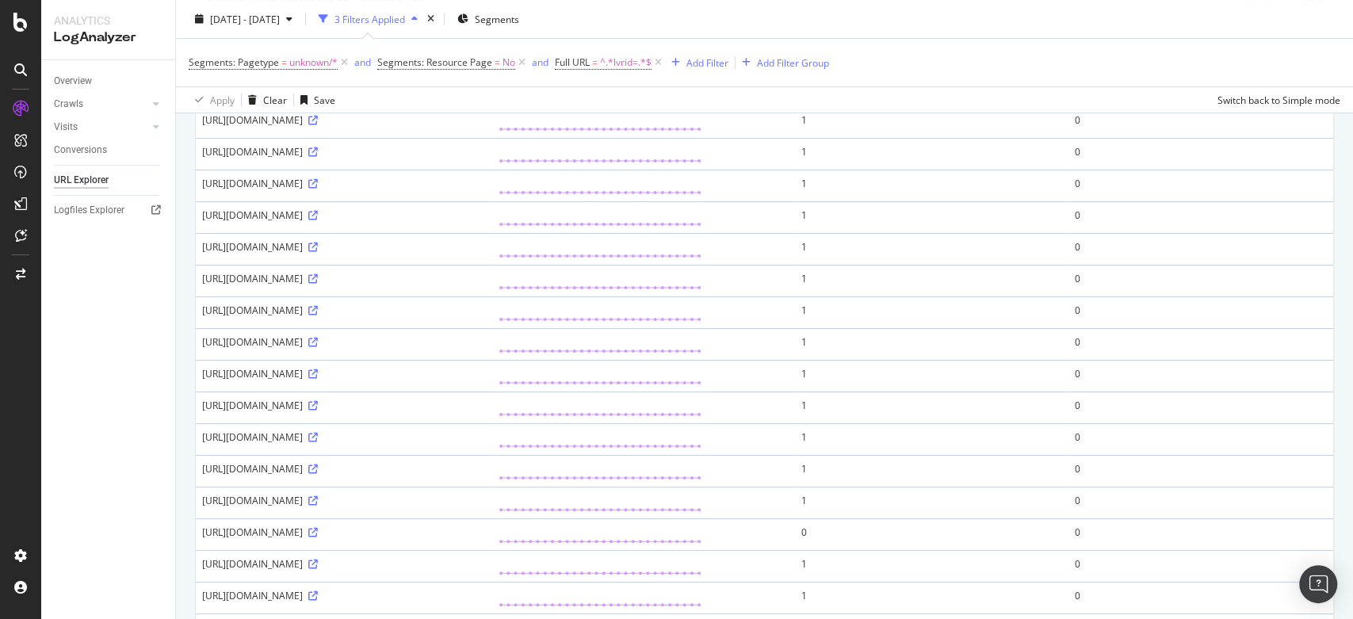
scroll to position [0, 0]
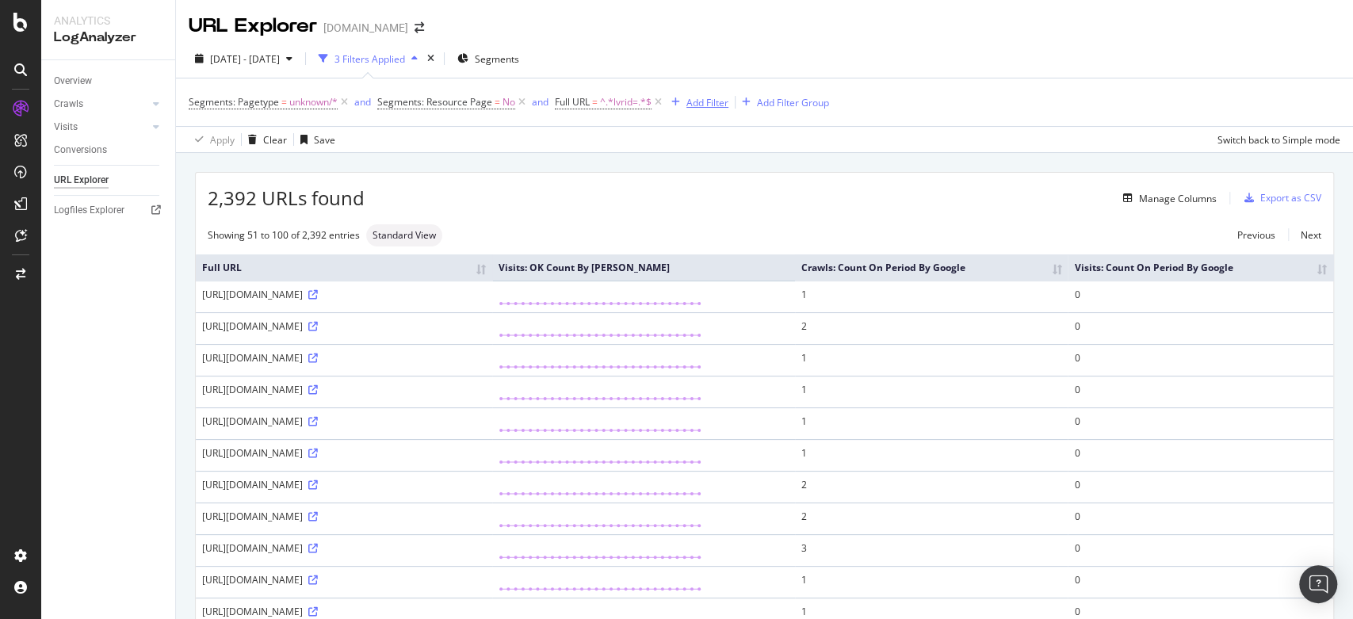
click at [678, 100] on icon "button" at bounding box center [675, 102] width 9 height 10
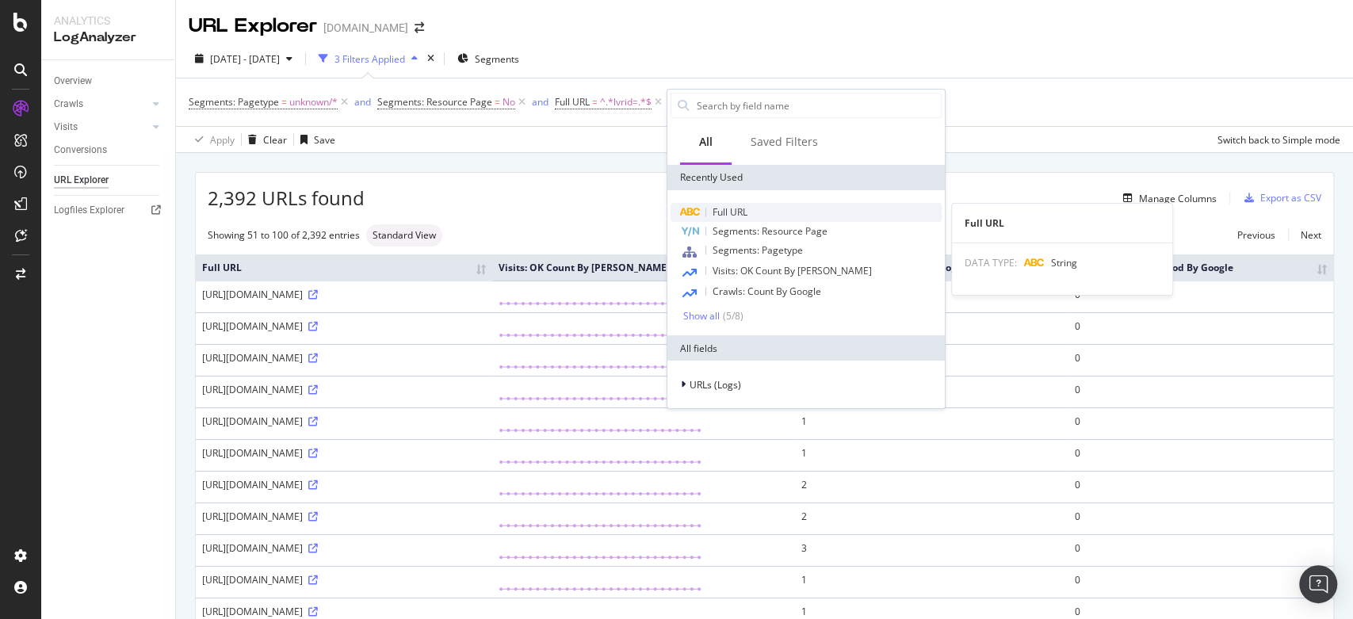
click at [716, 209] on span "Full URL" at bounding box center [729, 211] width 35 height 13
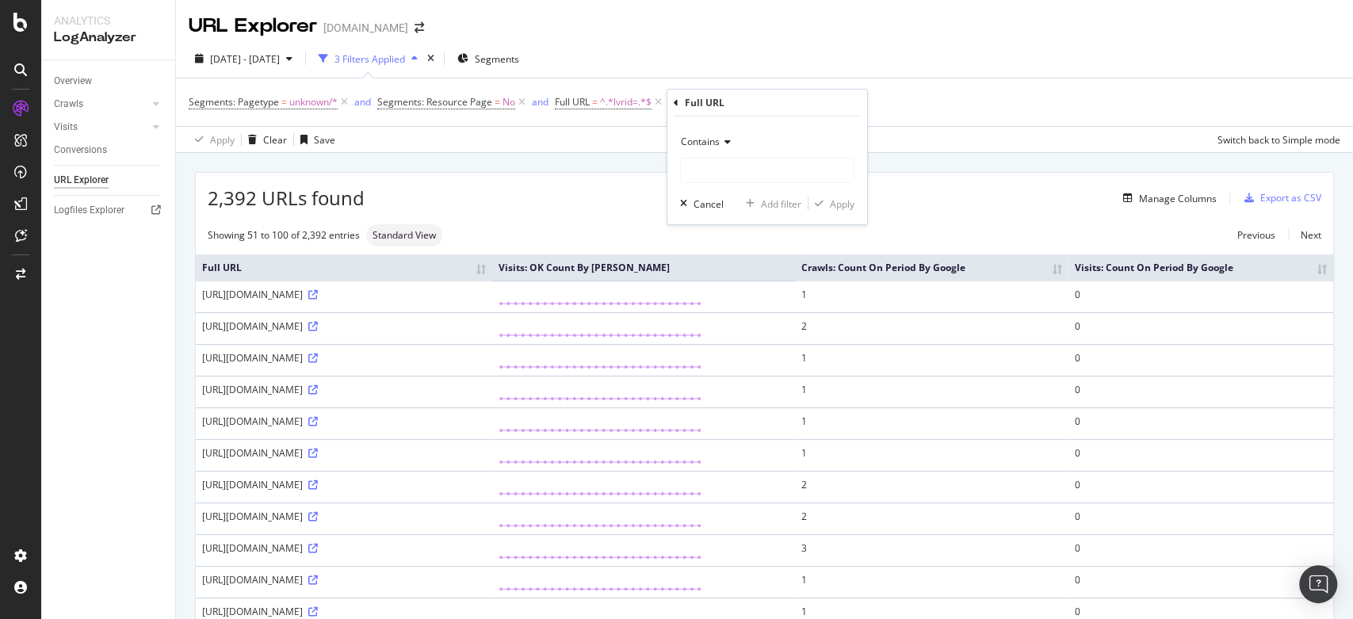
click at [704, 147] on span "Contains" at bounding box center [700, 141] width 39 height 13
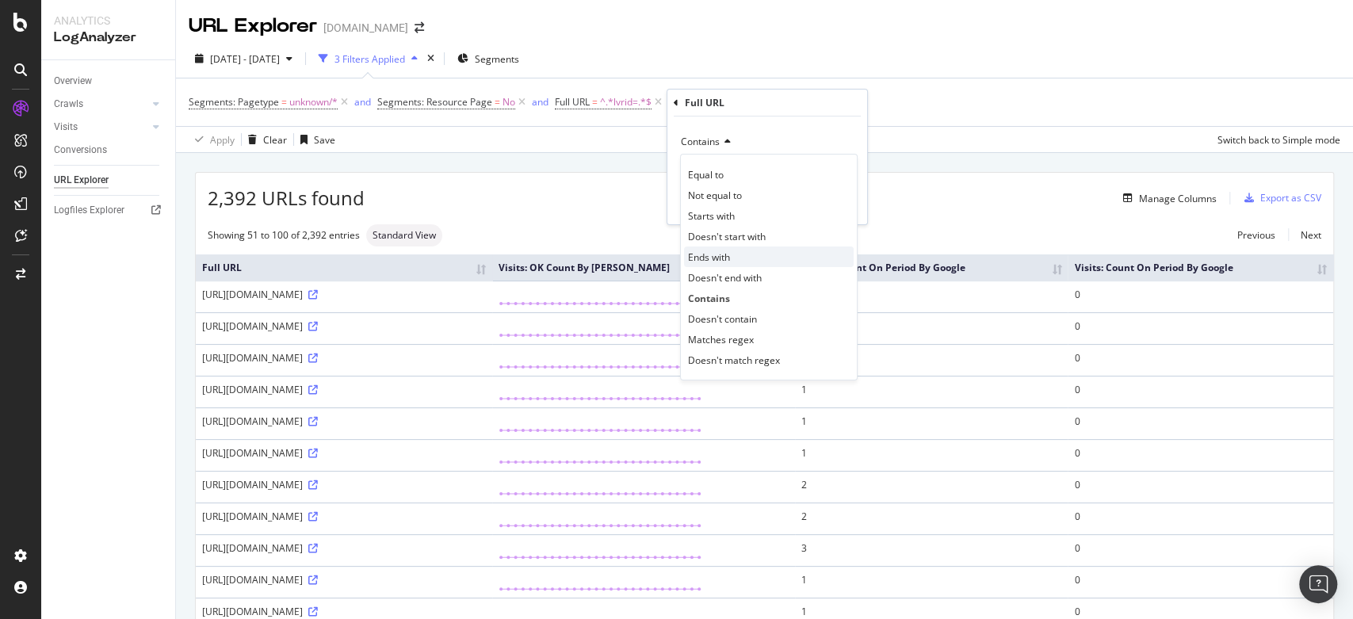
click at [719, 255] on span "Ends with" at bounding box center [709, 256] width 42 height 13
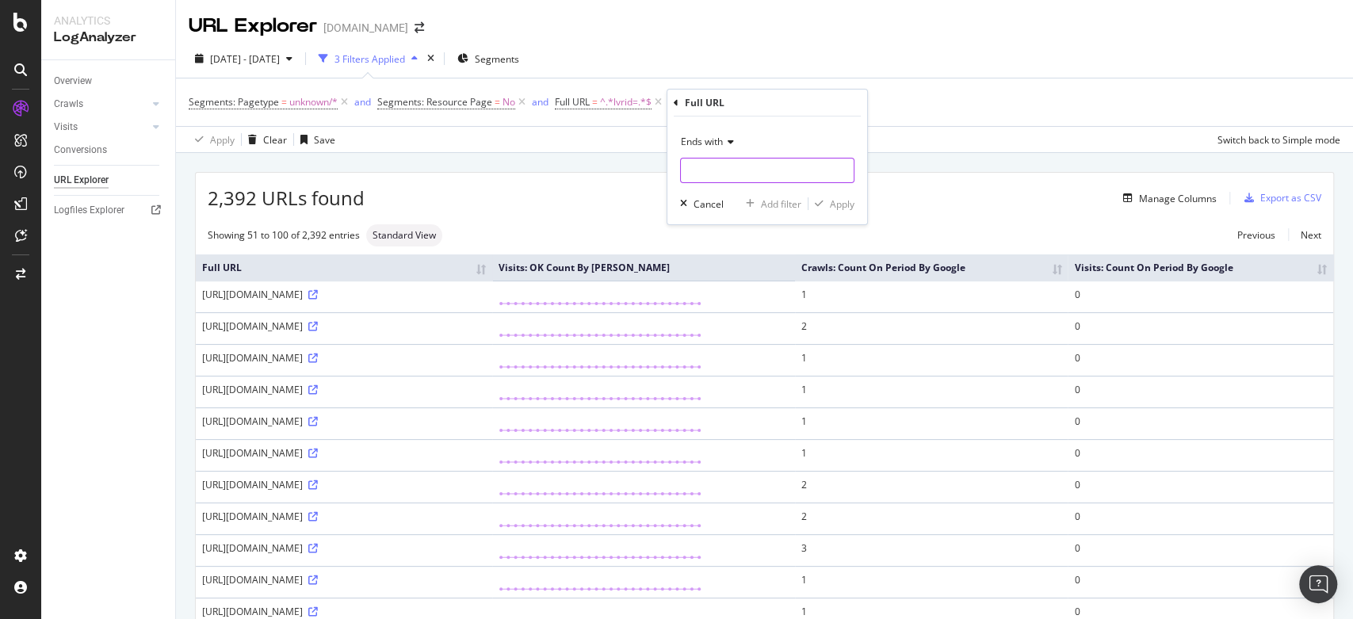
click at [708, 169] on input "text" at bounding box center [767, 170] width 173 height 25
type input ":"
type input "_p"
click at [838, 200] on div "Apply" at bounding box center [842, 203] width 25 height 13
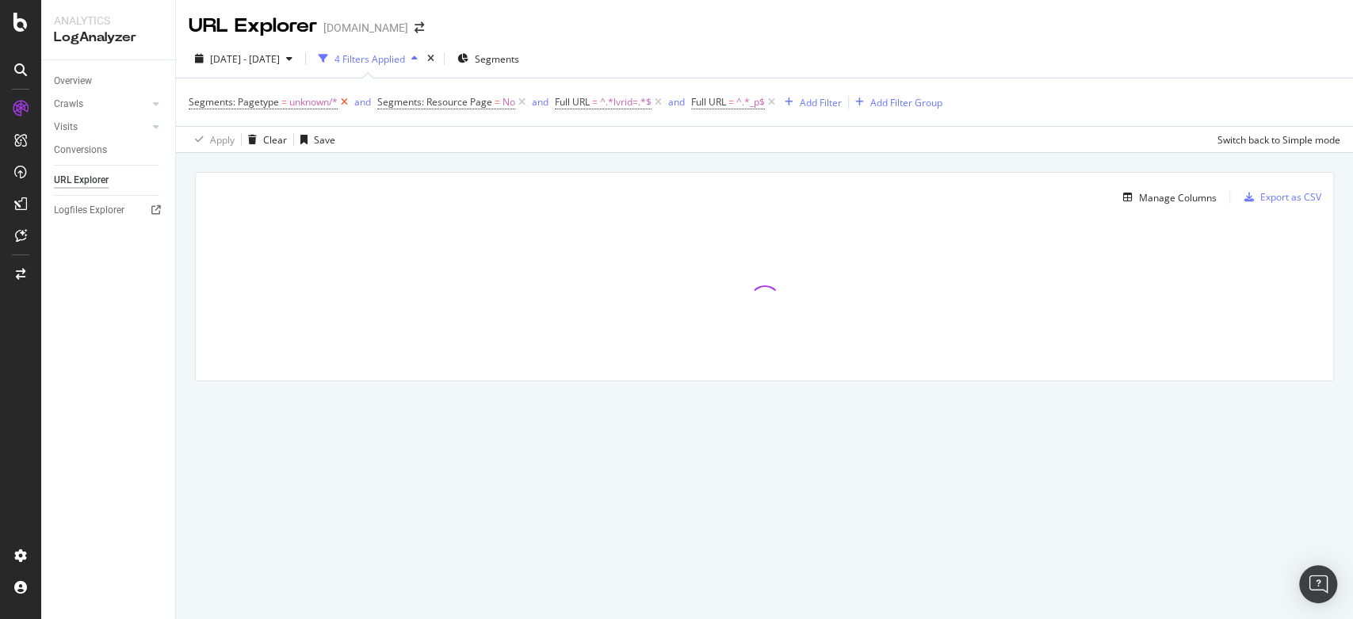
click at [344, 100] on icon at bounding box center [344, 102] width 13 height 16
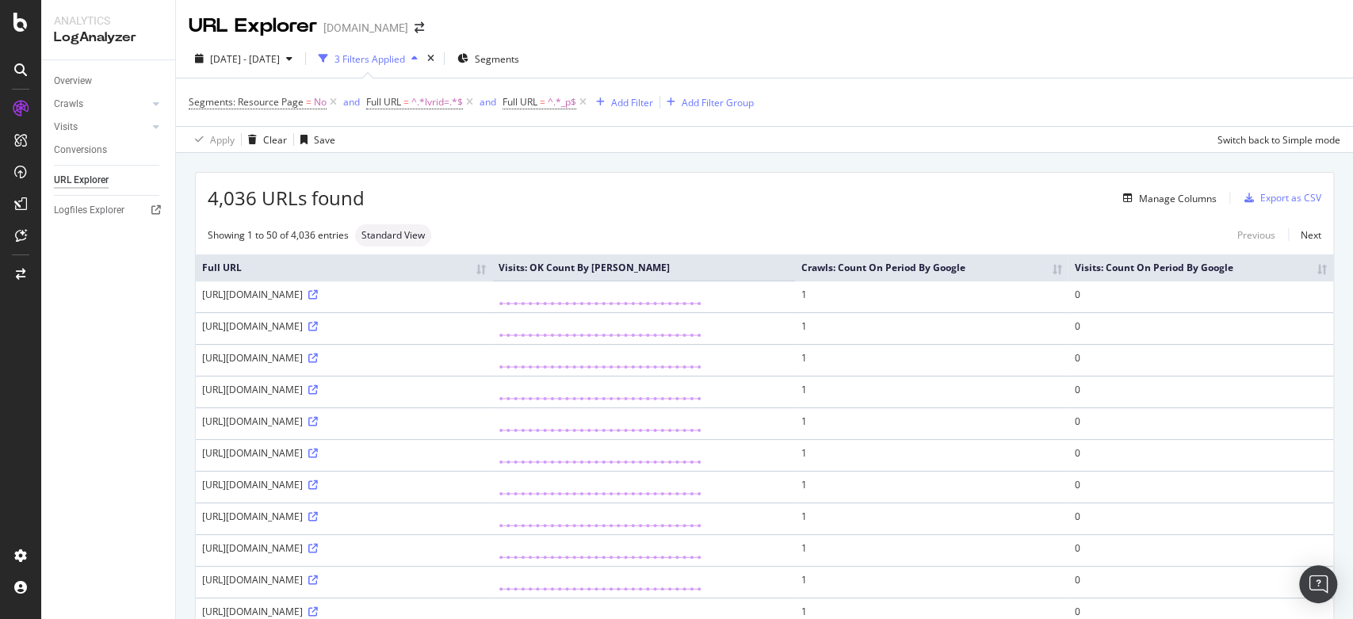
drag, startPoint x: 494, startPoint y: 292, endPoint x: 205, endPoint y: 290, distance: 289.2
click at [200, 291] on td "https://www.luisaviaroma.com/66I-1JN007?ColorId=MjY1&lvrid=_p" at bounding box center [344, 297] width 296 height 32
click at [492, 271] on th "Full URL" at bounding box center [344, 267] width 296 height 26
